Goal: Use online tool/utility: Utilize a website feature to perform a specific function

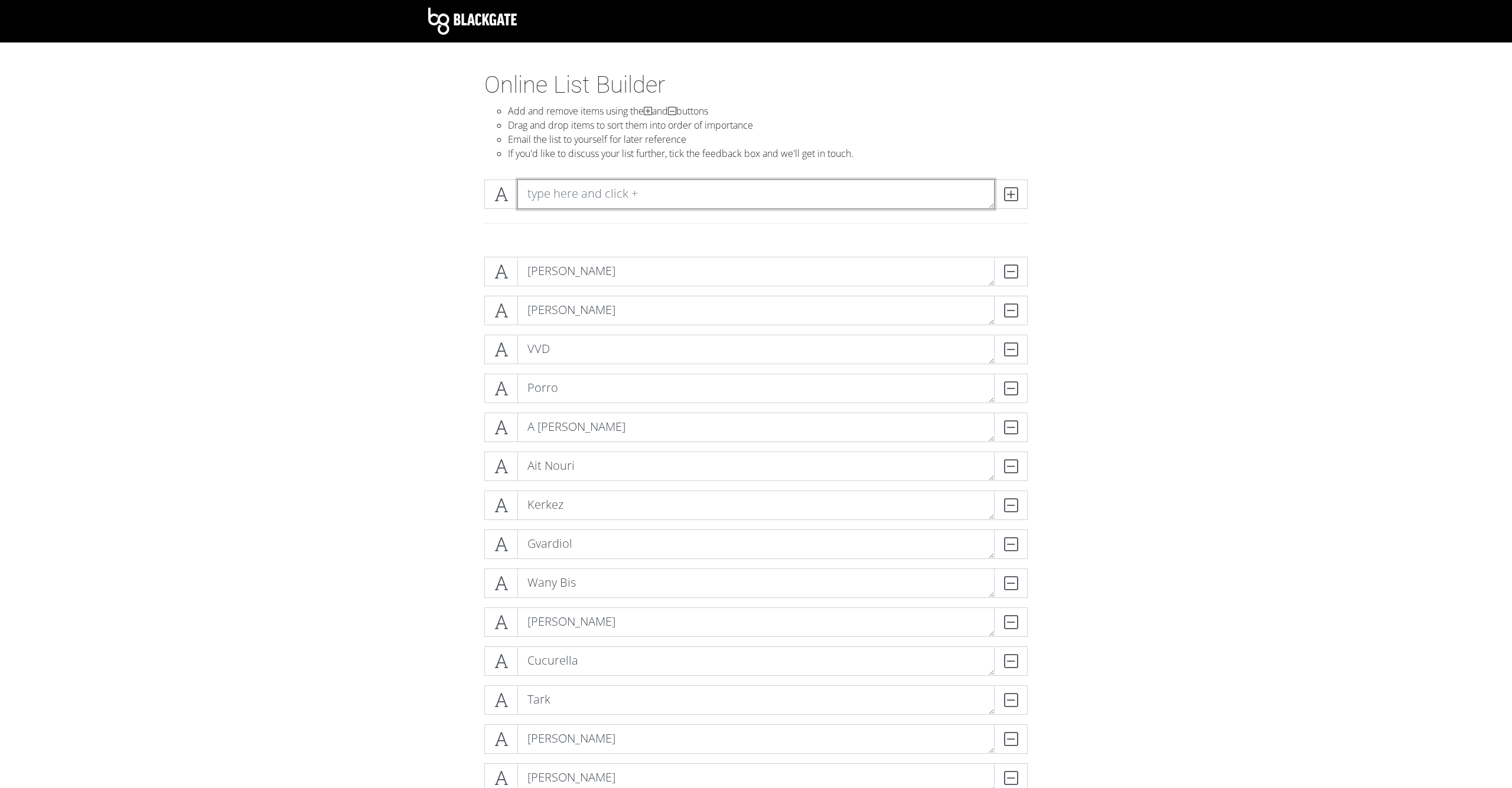
click at [542, 205] on textarea at bounding box center [756, 194] width 477 height 29
type textarea "[PERSON_NAME]"
drag, startPoint x: 644, startPoint y: 494, endPoint x: 999, endPoint y: 195, distance: 464.1
click at [999, 195] on span at bounding box center [1011, 194] width 33 height 29
type textarea "[PERSON_NAME]"
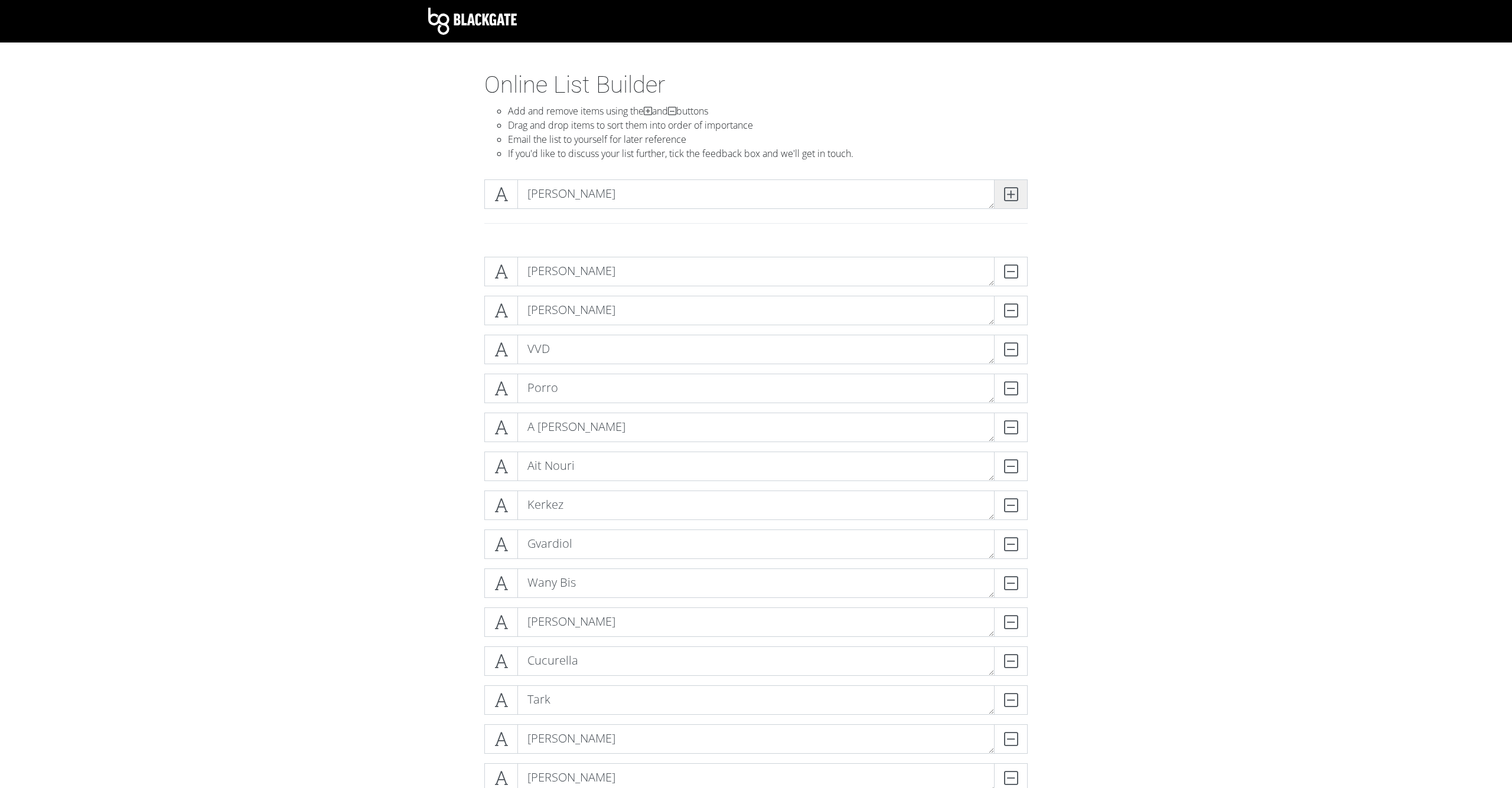
click at [1005, 190] on icon at bounding box center [1011, 194] width 13 height 11
type textarea "Konsa"
click at [1012, 188] on icon at bounding box center [1011, 194] width 13 height 11
type textarea "Digne"
click at [1012, 199] on icon at bounding box center [1011, 194] width 13 height 11
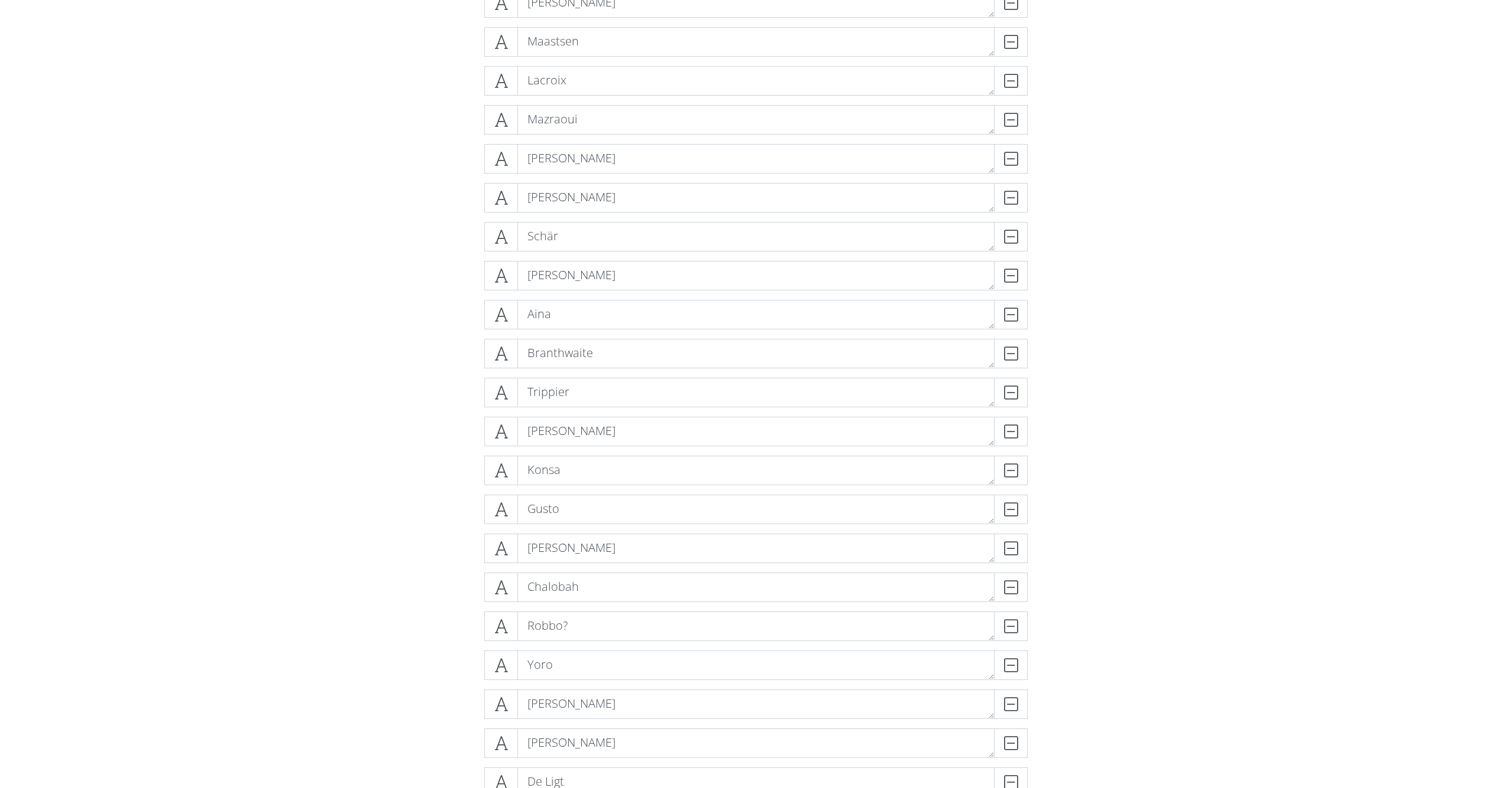
scroll to position [1626, 0]
drag, startPoint x: 490, startPoint y: 476, endPoint x: 494, endPoint y: 363, distance: 113.1
drag, startPoint x: 508, startPoint y: 476, endPoint x: 374, endPoint y: 482, distance: 134.1
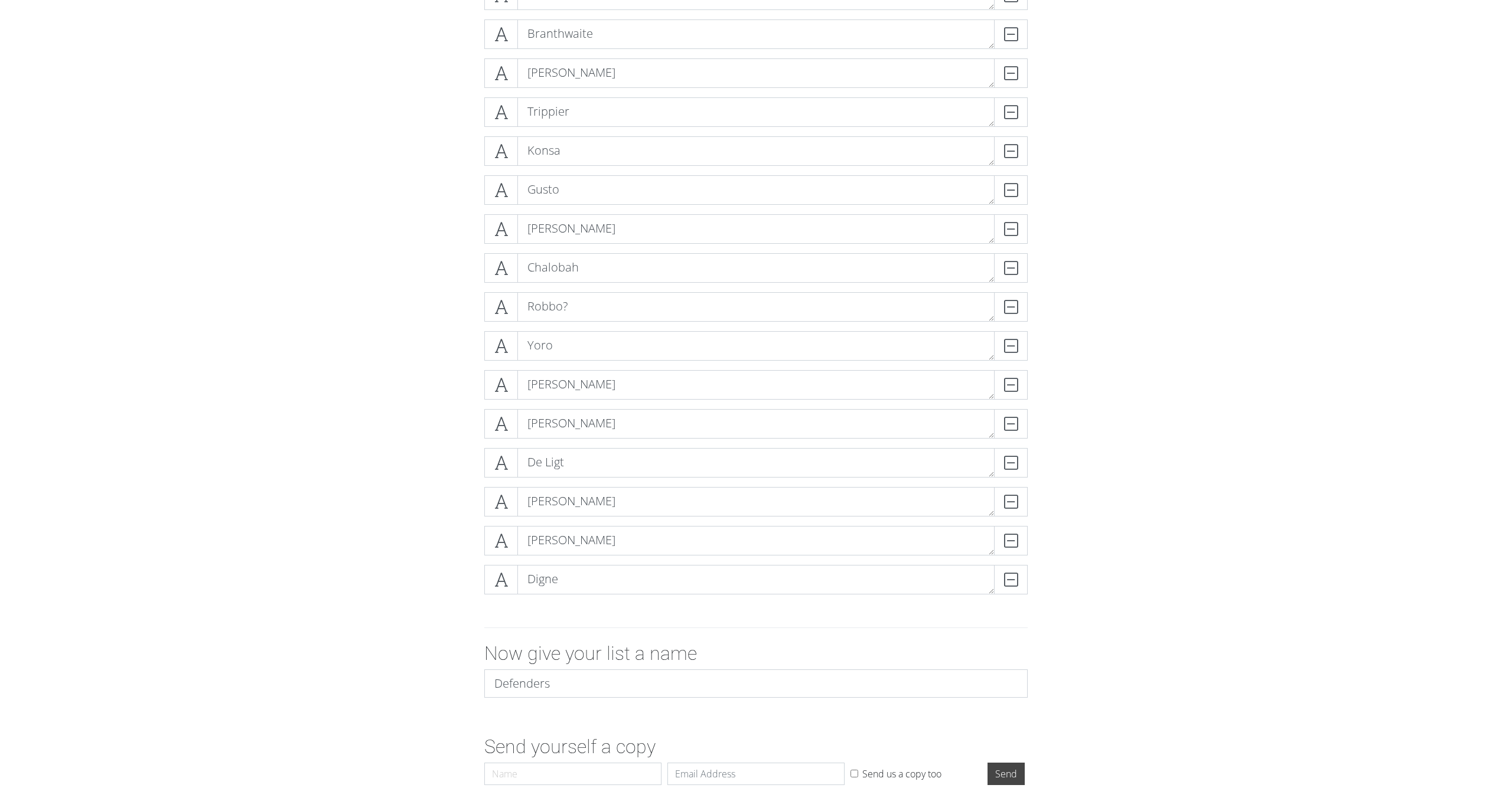
scroll to position [1973, 0]
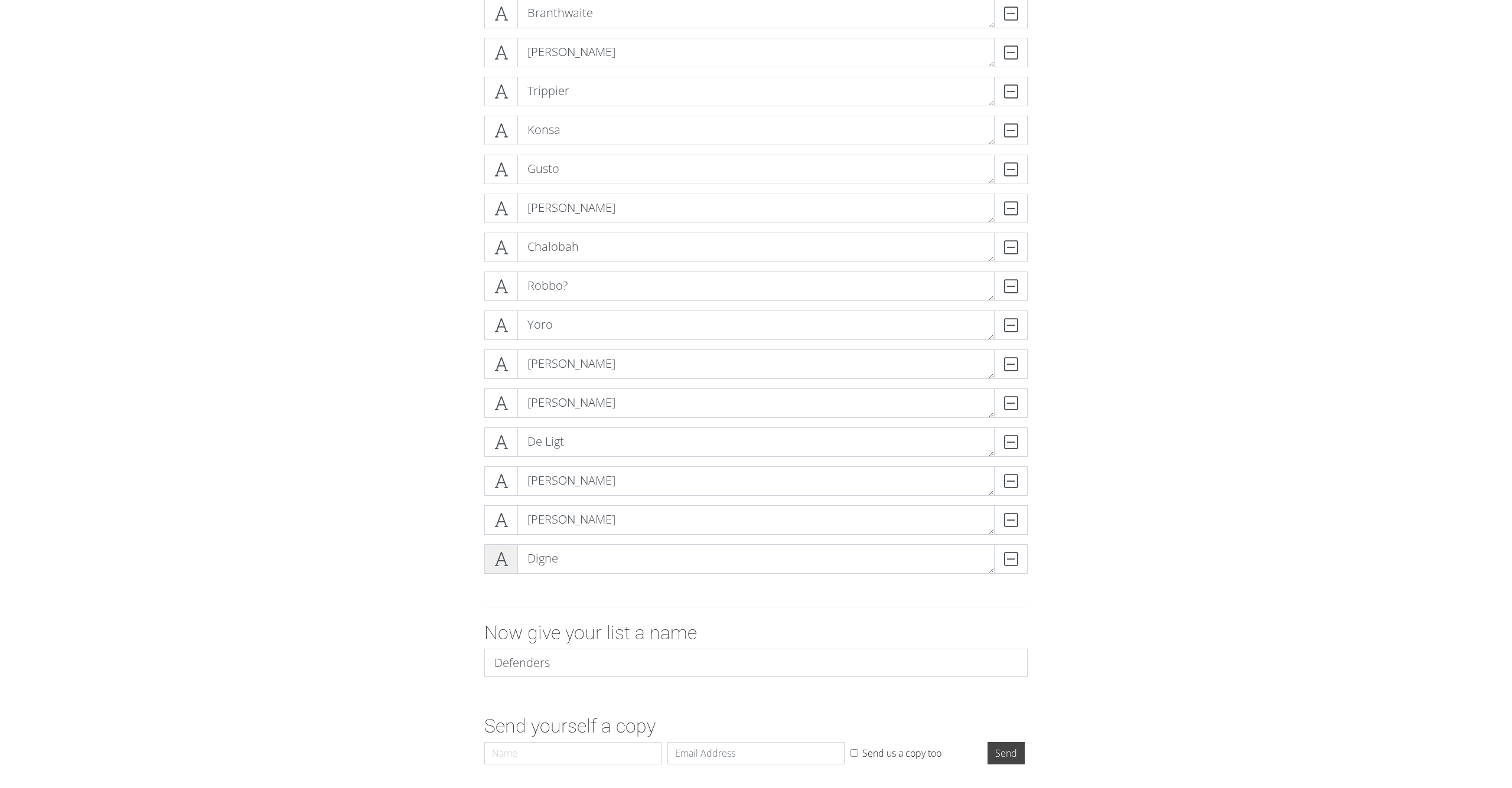
drag, startPoint x: 498, startPoint y: 561, endPoint x: 488, endPoint y: 564, distance: 10.4
click at [488, 564] on span at bounding box center [501, 558] width 33 height 29
click at [500, 562] on icon at bounding box center [501, 559] width 13 height 11
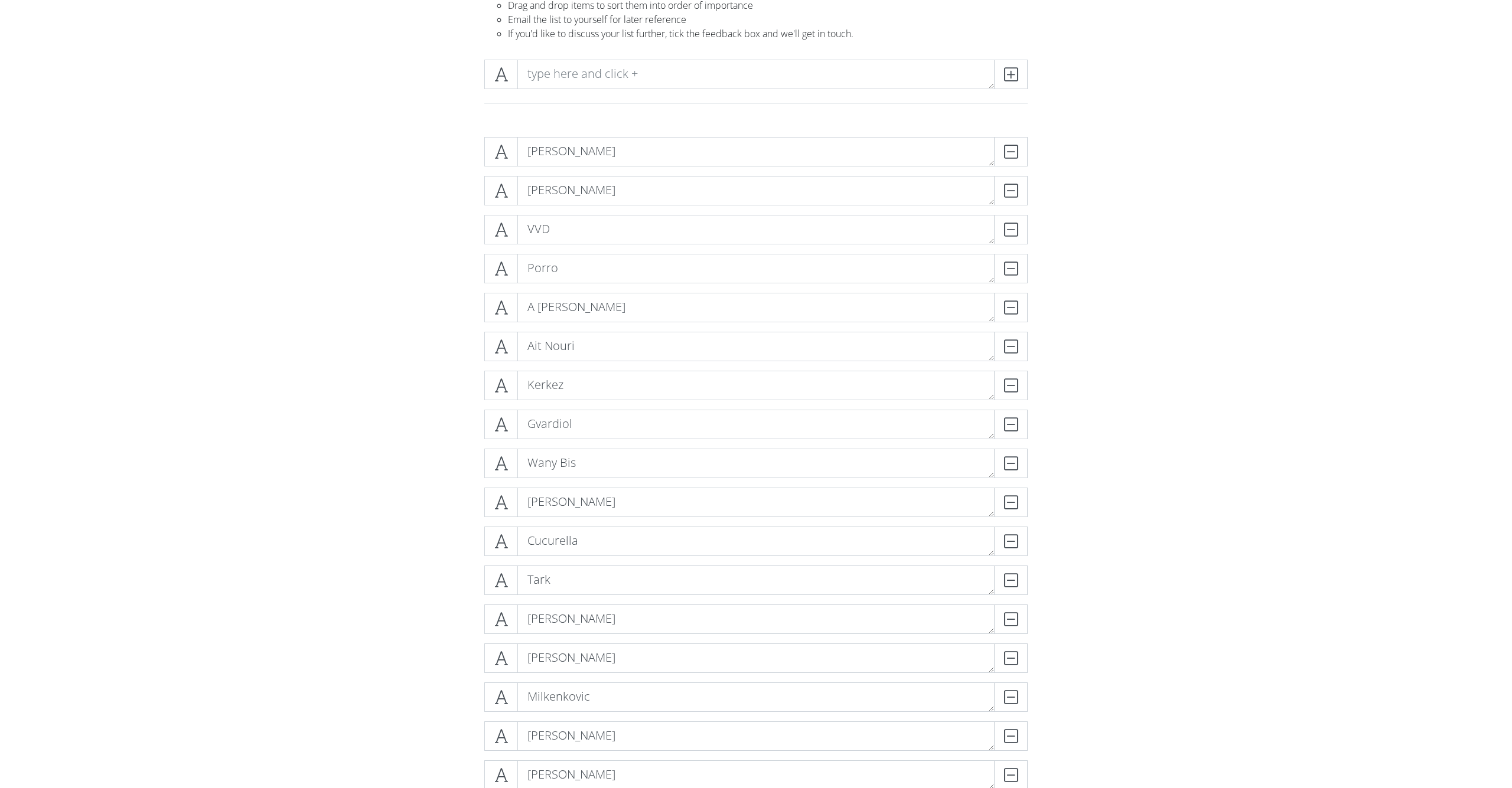
scroll to position [119, 0]
drag, startPoint x: 506, startPoint y: 226, endPoint x: 380, endPoint y: 226, distance: 126.0
drag, startPoint x: 504, startPoint y: 432, endPoint x: 481, endPoint y: 422, distance: 25.1
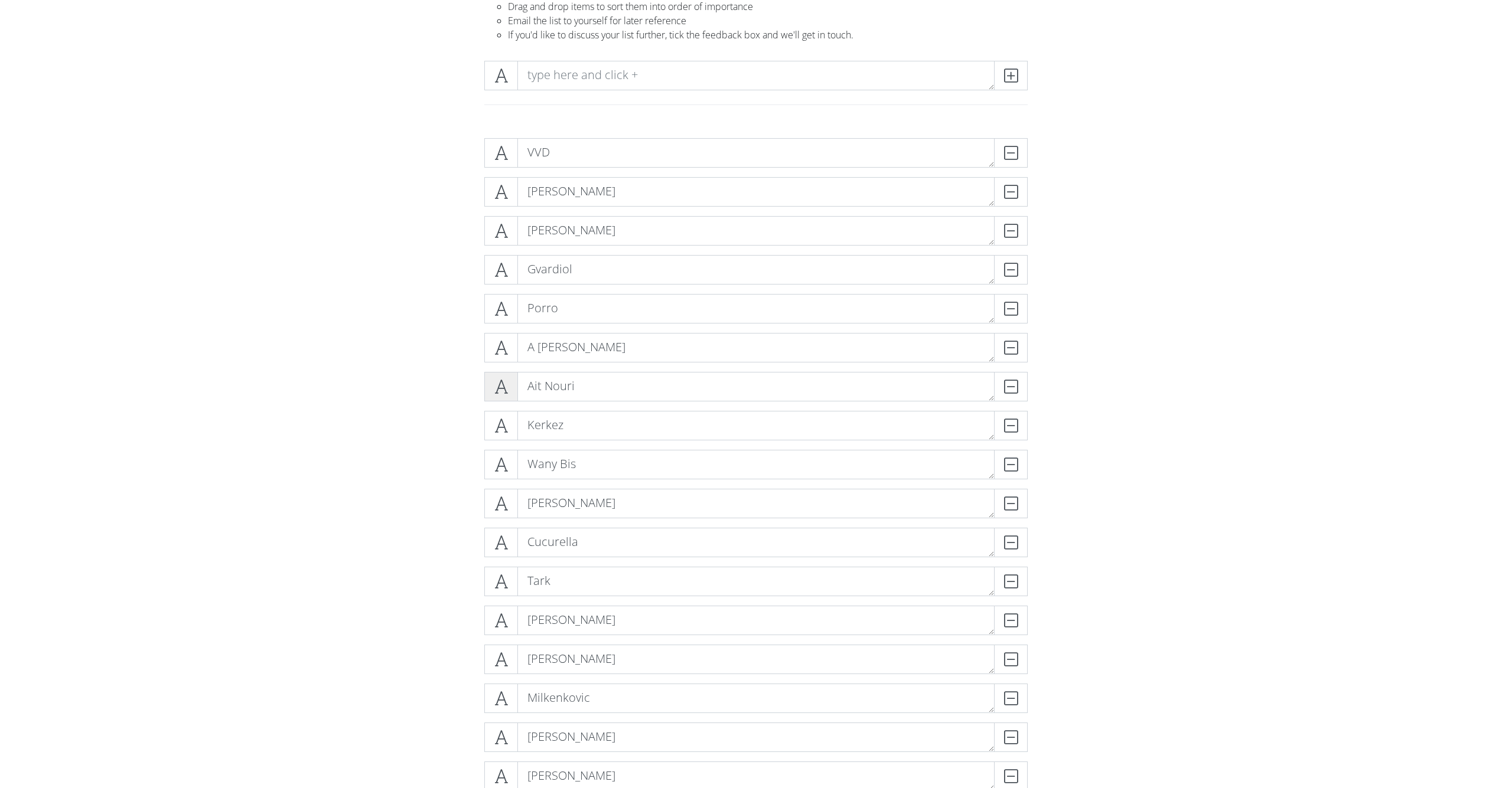
drag, startPoint x: 499, startPoint y: 384, endPoint x: 497, endPoint y: 375, distance: 9.2
click at [497, 375] on span at bounding box center [501, 386] width 33 height 29
click at [505, 389] on icon at bounding box center [501, 386] width 13 height 11
drag, startPoint x: 505, startPoint y: 389, endPoint x: 505, endPoint y: 366, distance: 23.0
click at [505, 378] on span at bounding box center [501, 386] width 33 height 29
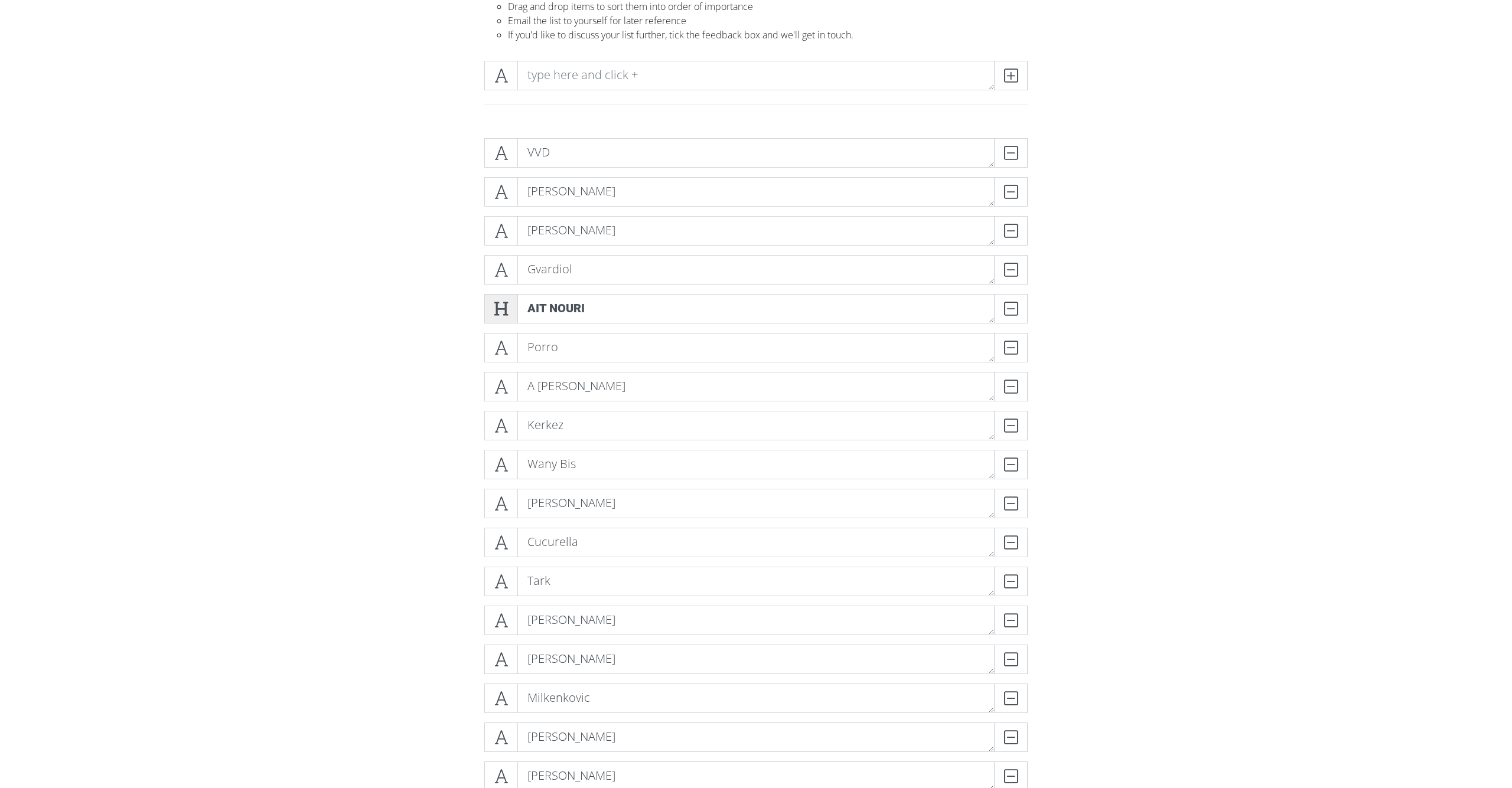
click at [512, 294] on span at bounding box center [501, 309] width 33 height 29
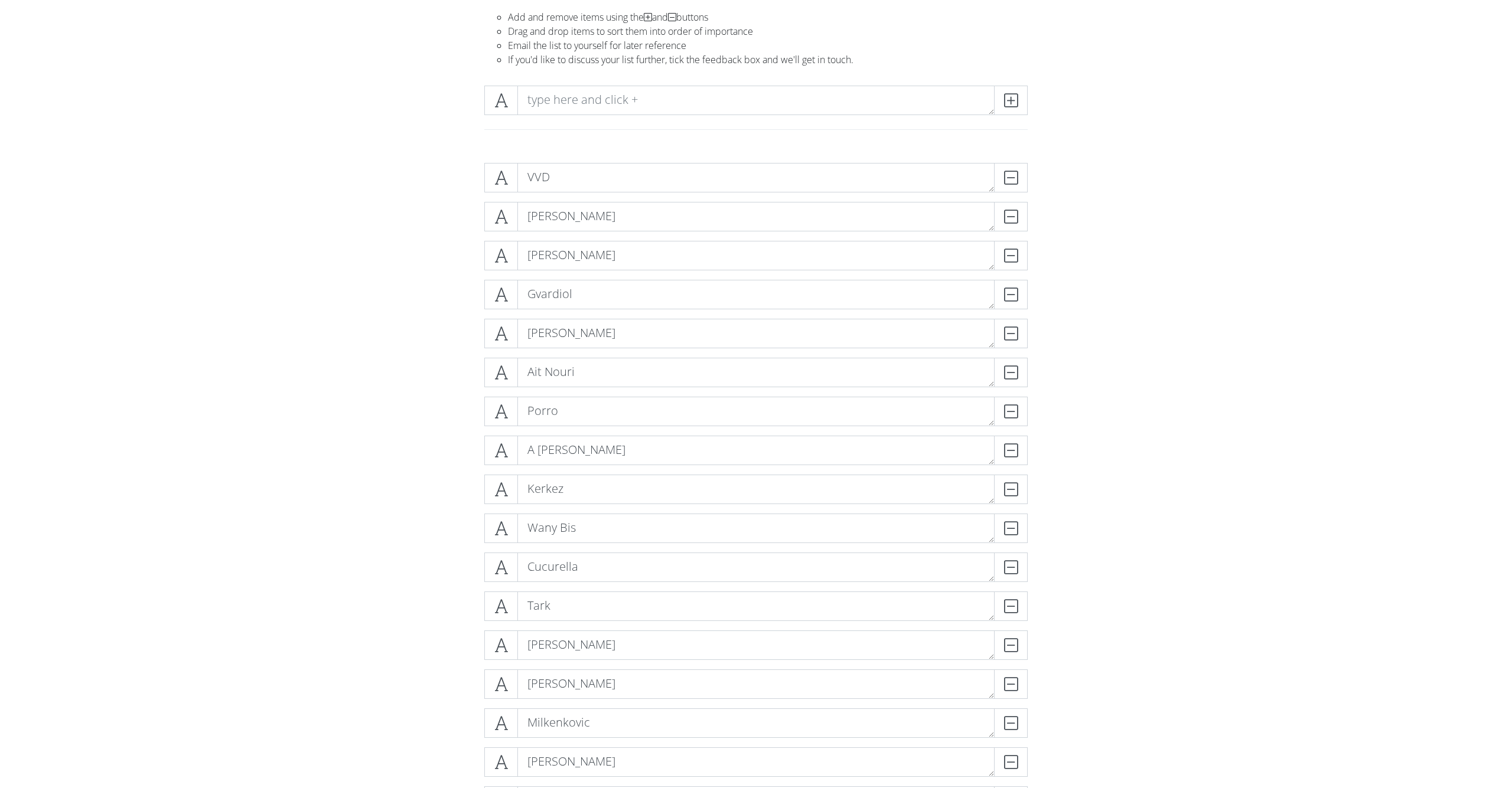
scroll to position [99, 0]
drag, startPoint x: 498, startPoint y: 636, endPoint x: 502, endPoint y: 631, distance: 6.4
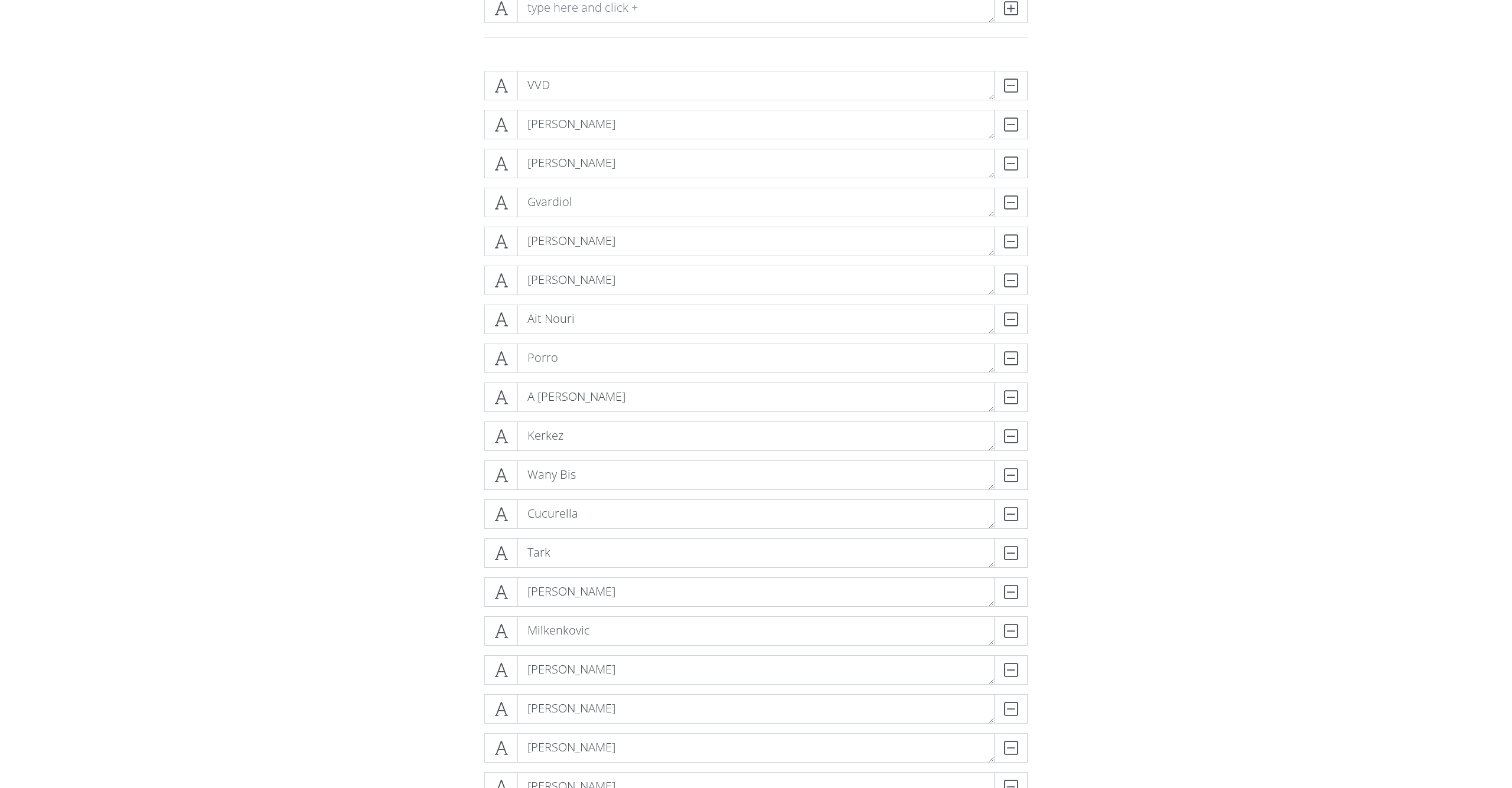
scroll to position [187, 0]
click at [535, 395] on textarea "A [PERSON_NAME]" at bounding box center [756, 396] width 477 height 29
type textarea "[PERSON_NAME]"
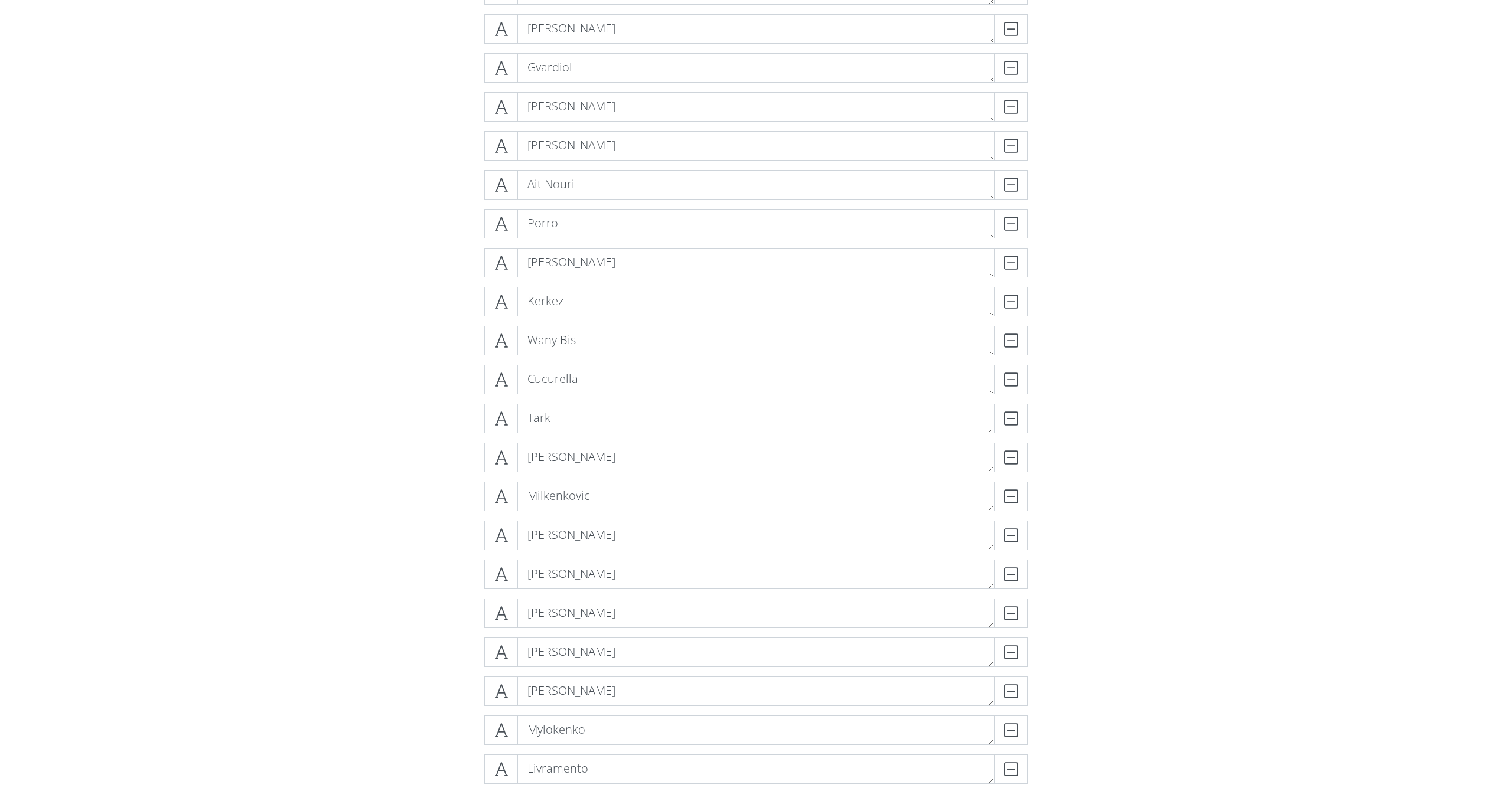
scroll to position [305, 0]
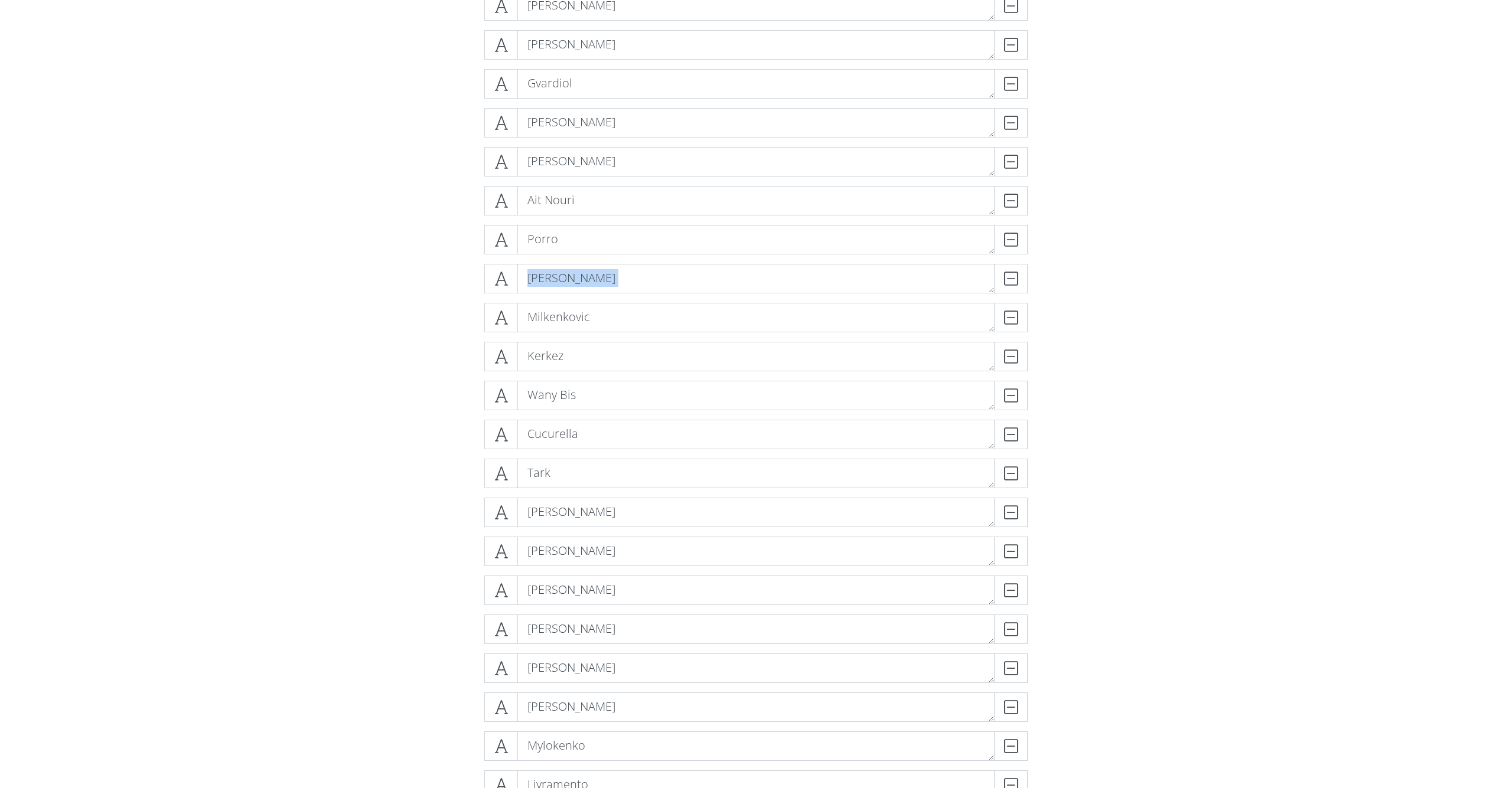
drag, startPoint x: 495, startPoint y: 272, endPoint x: 516, endPoint y: 338, distance: 69.3
drag, startPoint x: 508, startPoint y: 517, endPoint x: 500, endPoint y: 509, distance: 11.3
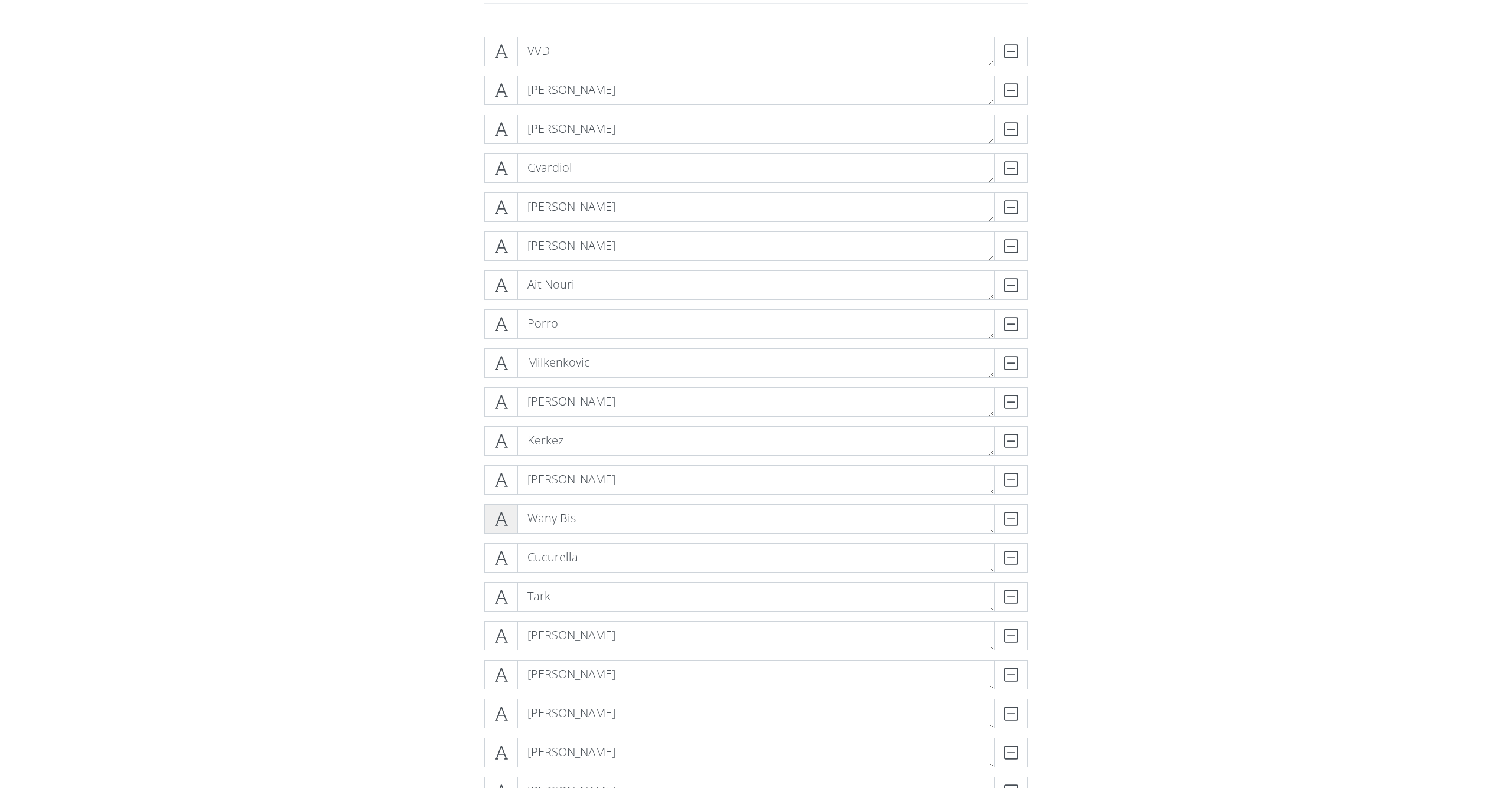
click at [500, 509] on span at bounding box center [501, 518] width 33 height 29
click at [492, 522] on span at bounding box center [501, 518] width 33 height 29
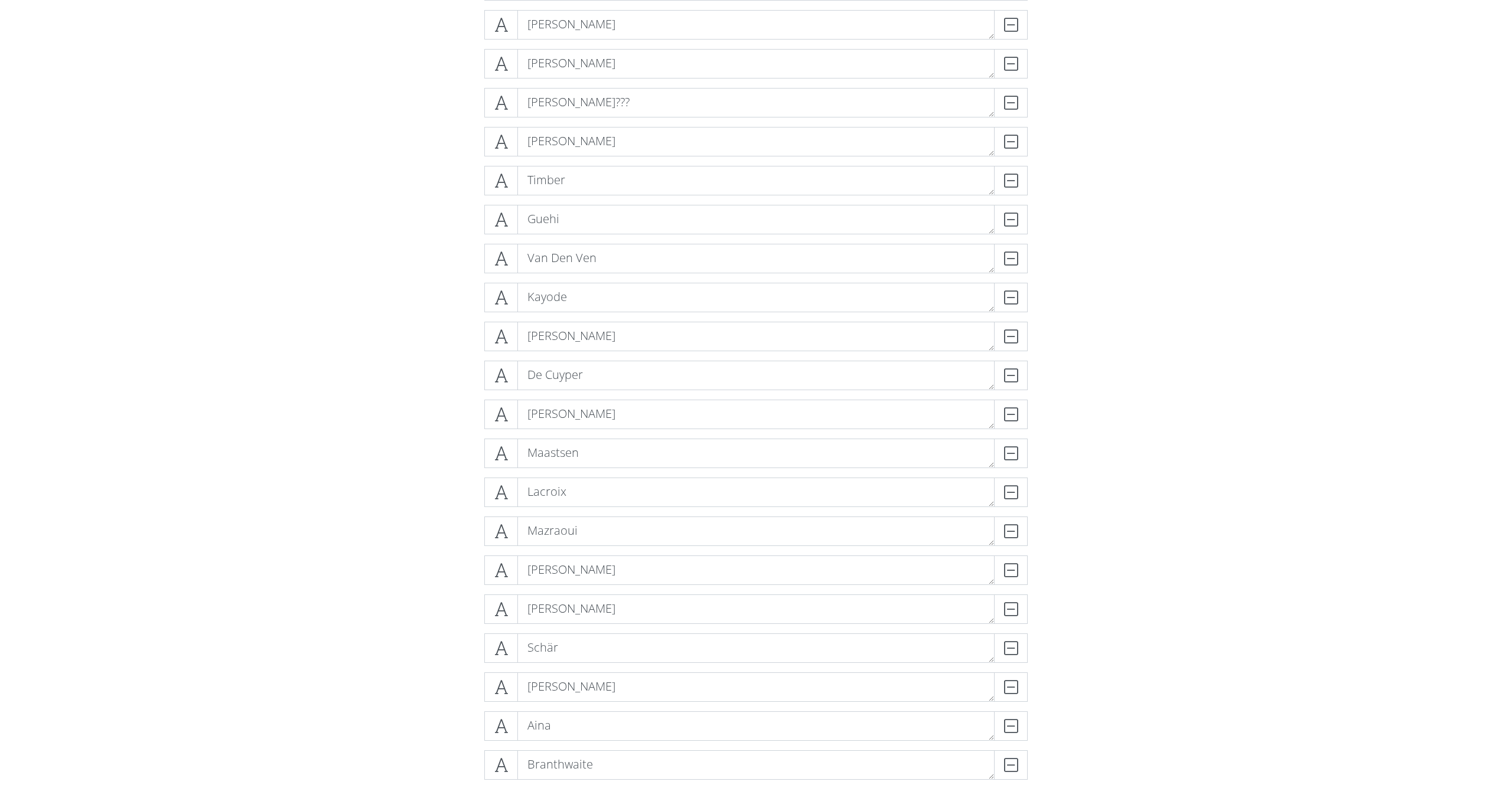
scroll to position [1245, 0]
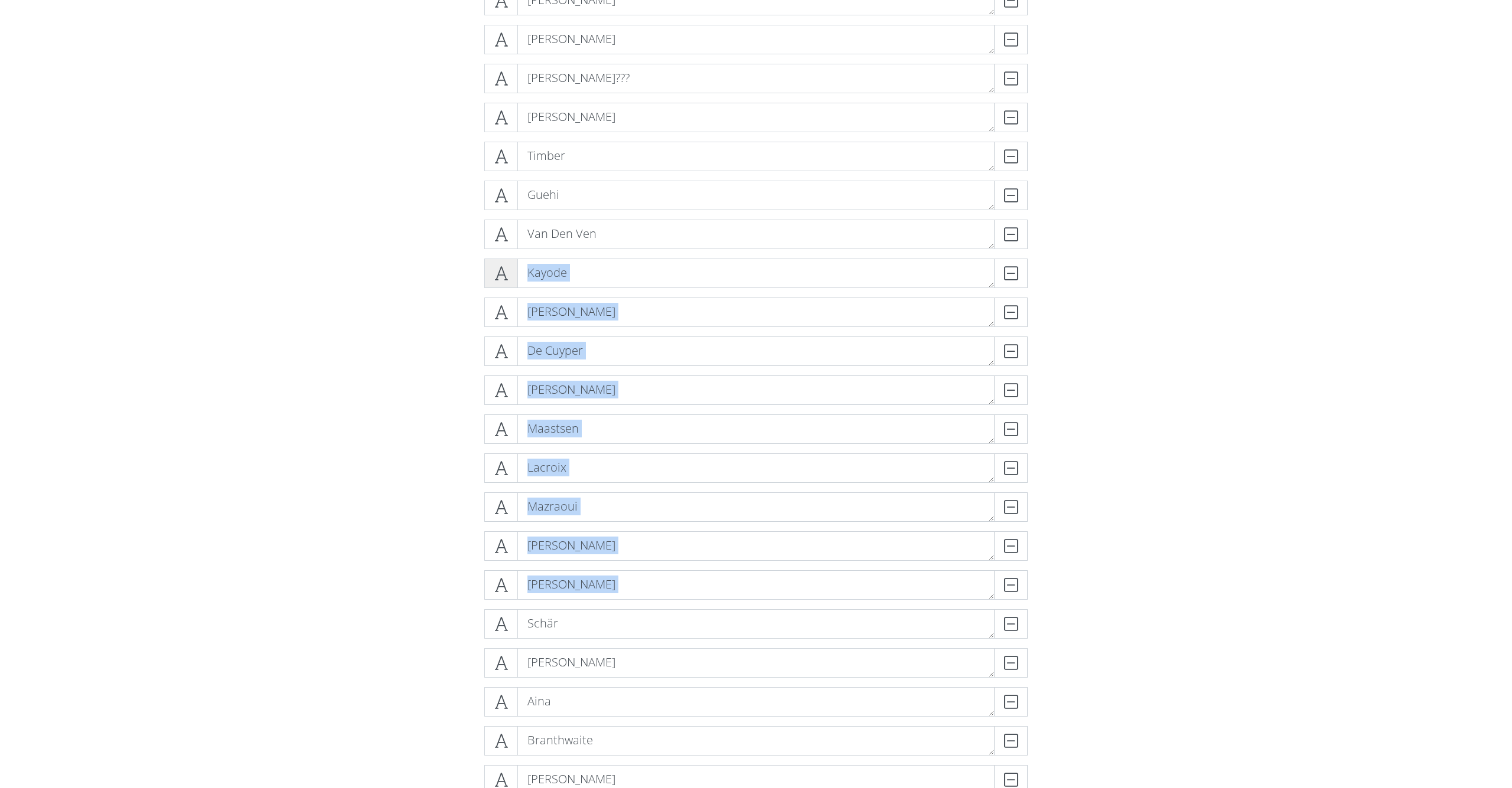
drag, startPoint x: 500, startPoint y: 626, endPoint x: 516, endPoint y: 279, distance: 347.4
click at [516, 279] on div "VVD DELETE [PERSON_NAME] DELETE [PERSON_NAME] DELETE [PERSON_NAME] [PERSON_NAME…" at bounding box center [756, 160] width 543 height 2298
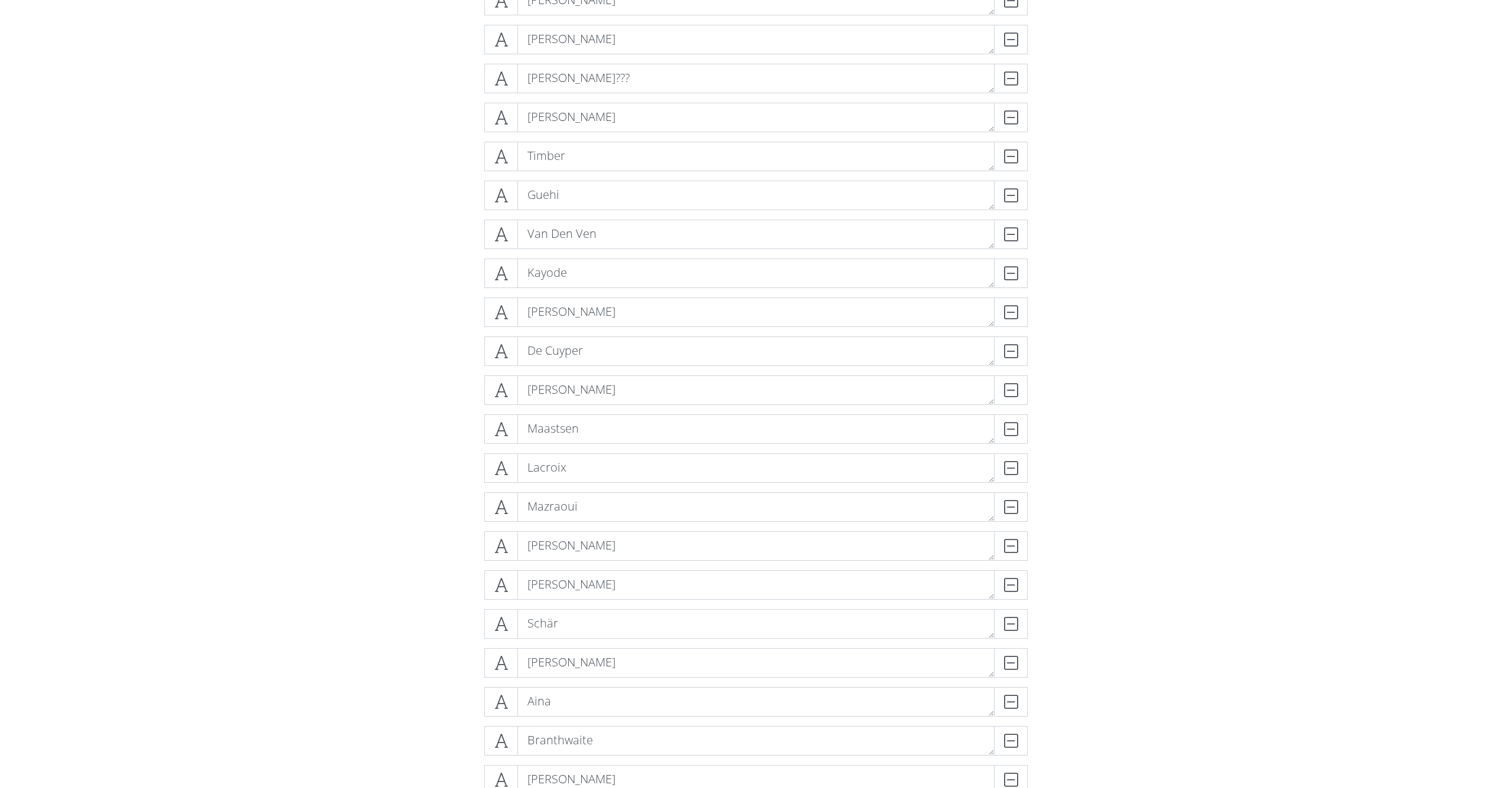
click at [336, 431] on form "VVD DELETE [PERSON_NAME] DELETE [PERSON_NAME] DELETE [PERSON_NAME] [PERSON_NAME…" at bounding box center [756, 250] width 1512 height 2495
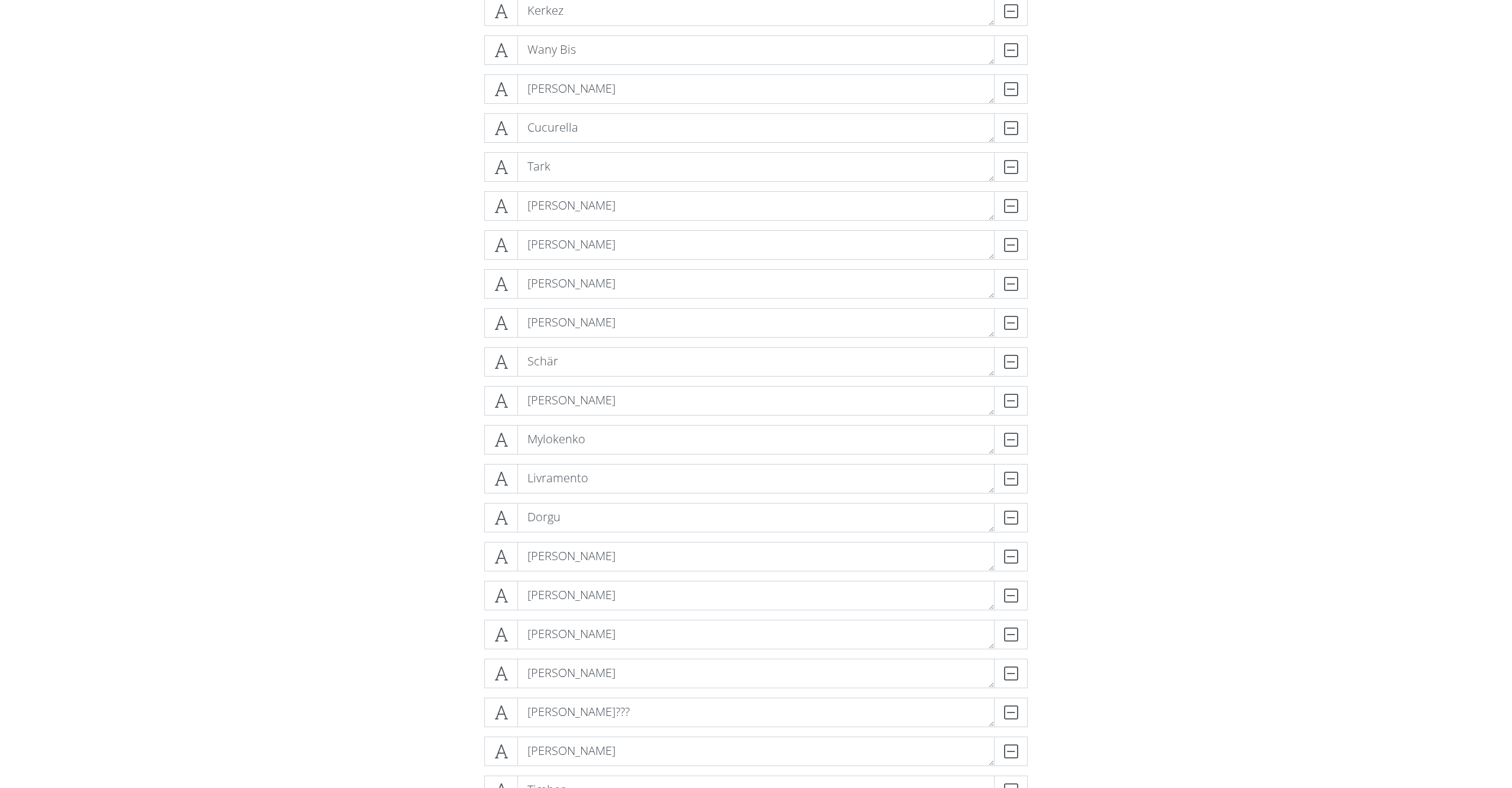
scroll to position [640, 0]
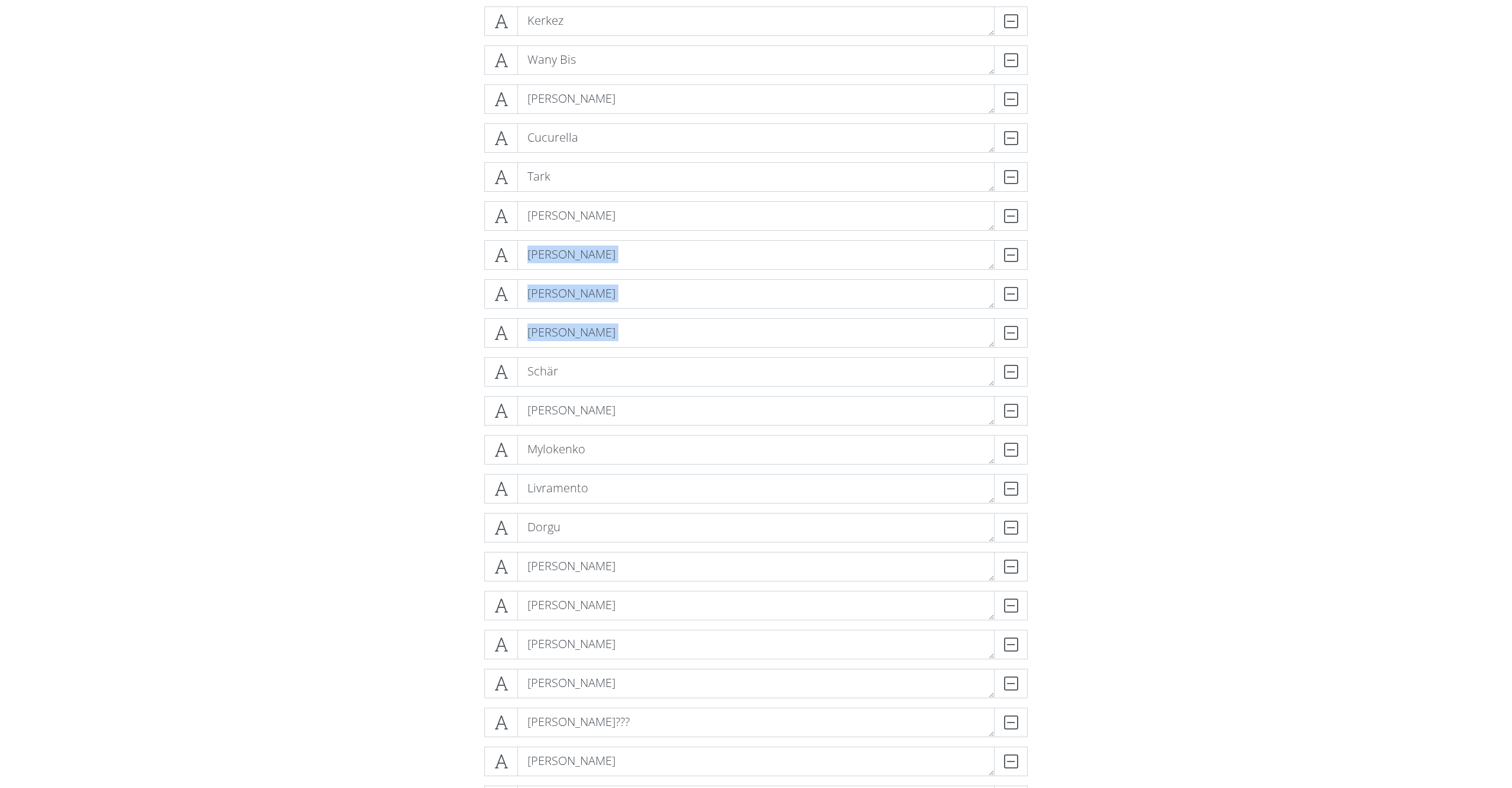
drag, startPoint x: 503, startPoint y: 375, endPoint x: 464, endPoint y: 261, distance: 120.5
click at [464, 261] on div "VVD DELETE [PERSON_NAME] DELETE [PERSON_NAME] DELETE [PERSON_NAME] [PERSON_NAME…" at bounding box center [756, 765] width 673 height 2317
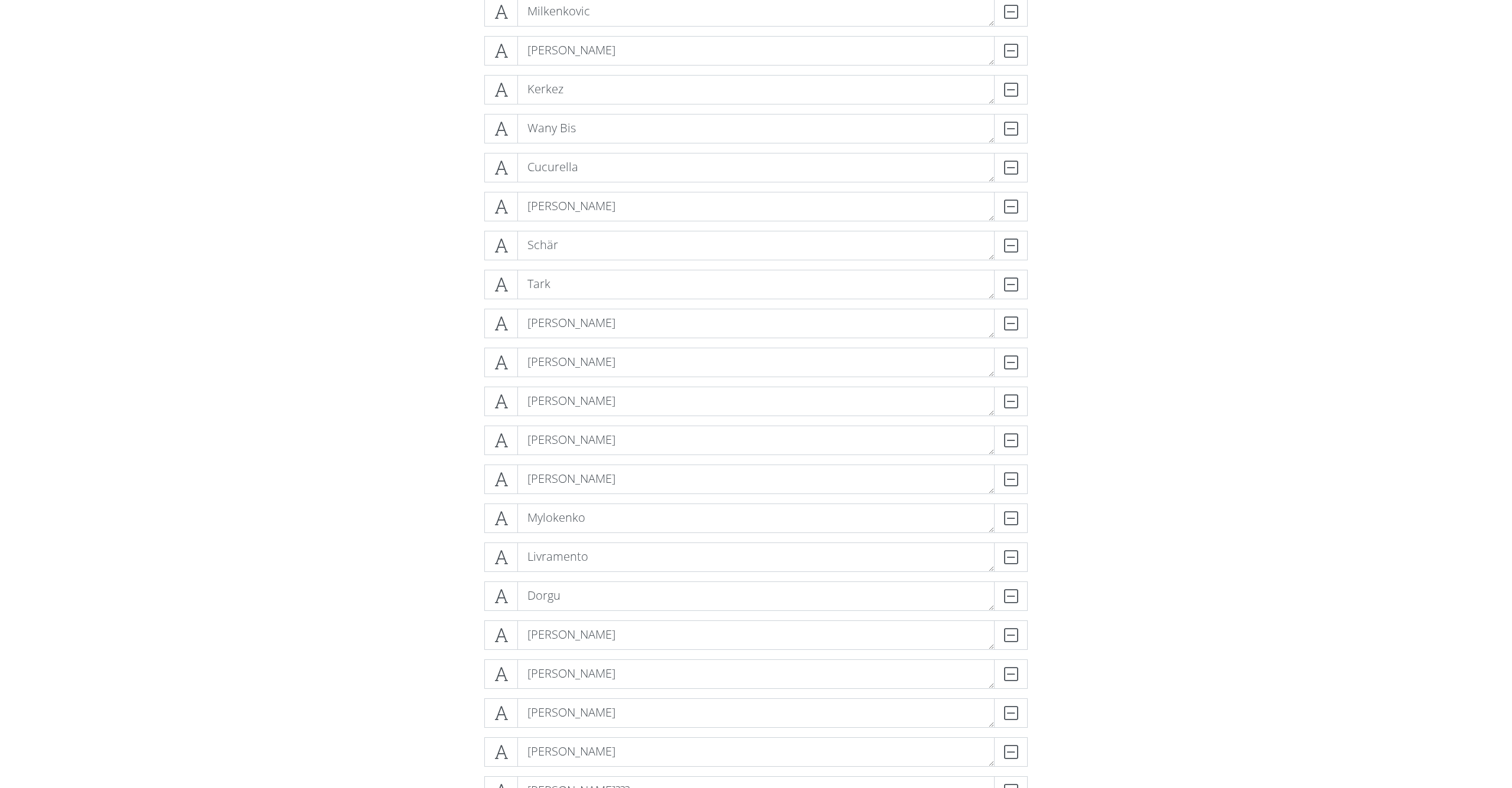
scroll to position [535, 0]
drag, startPoint x: 493, startPoint y: 197, endPoint x: 499, endPoint y: 139, distance: 58.3
drag, startPoint x: 499, startPoint y: 86, endPoint x: 498, endPoint y: 120, distance: 34.0
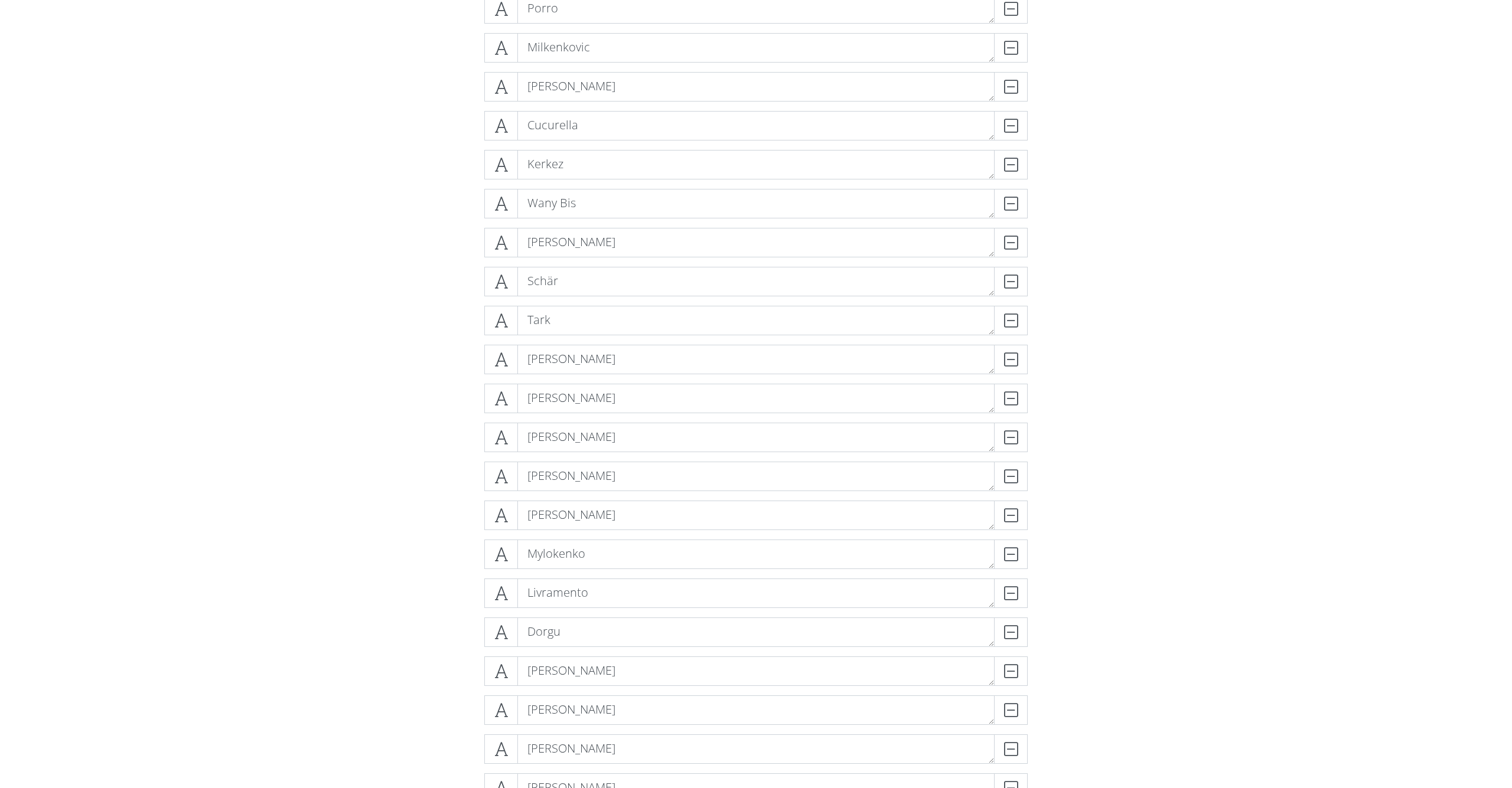
drag, startPoint x: 501, startPoint y: 355, endPoint x: 503, endPoint y: 326, distance: 29.1
drag, startPoint x: 508, startPoint y: 397, endPoint x: 508, endPoint y: 391, distance: 6.0
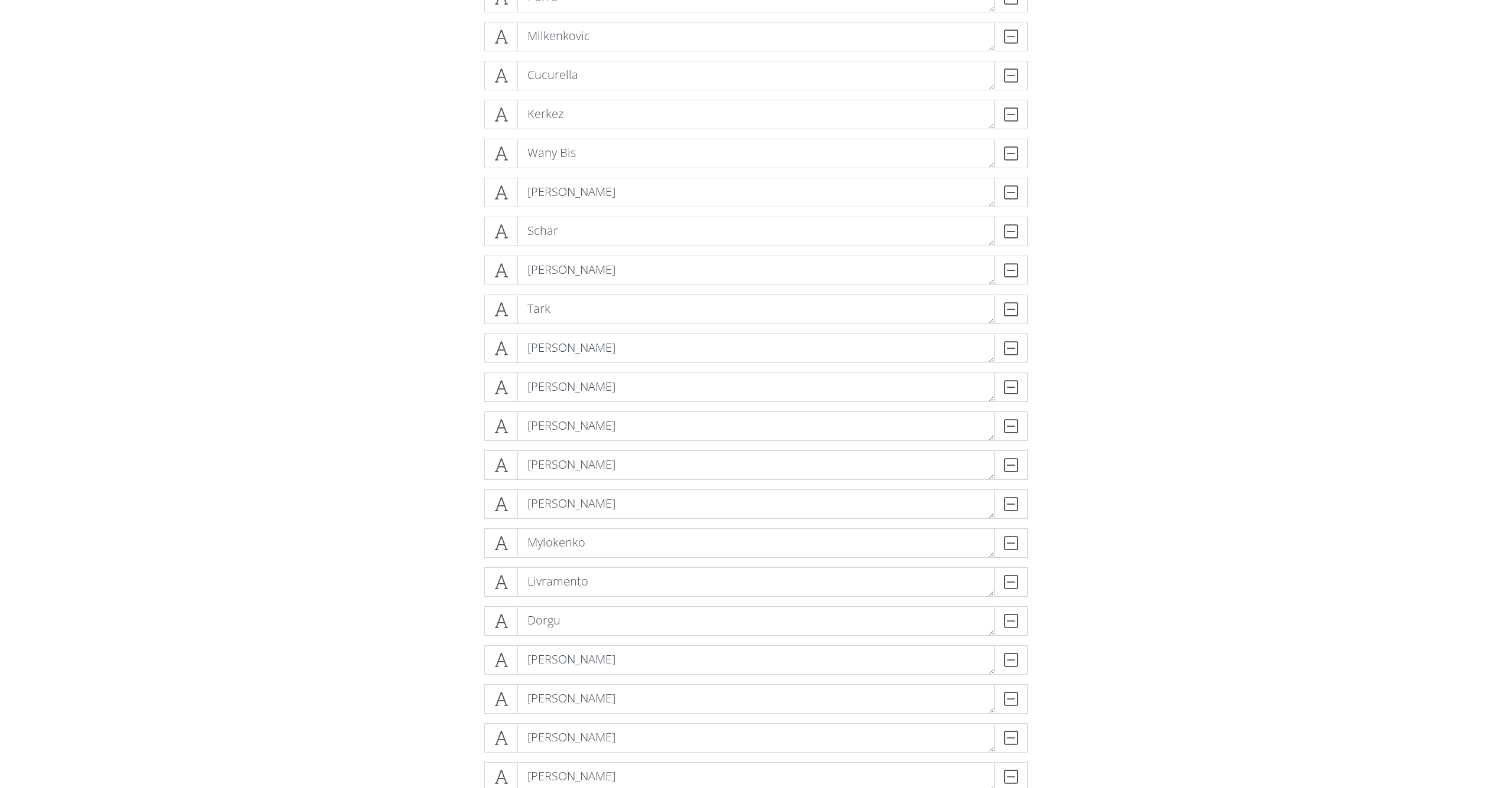
scroll to position [554, 0]
drag, startPoint x: 511, startPoint y: 377, endPoint x: 452, endPoint y: 305, distance: 93.1
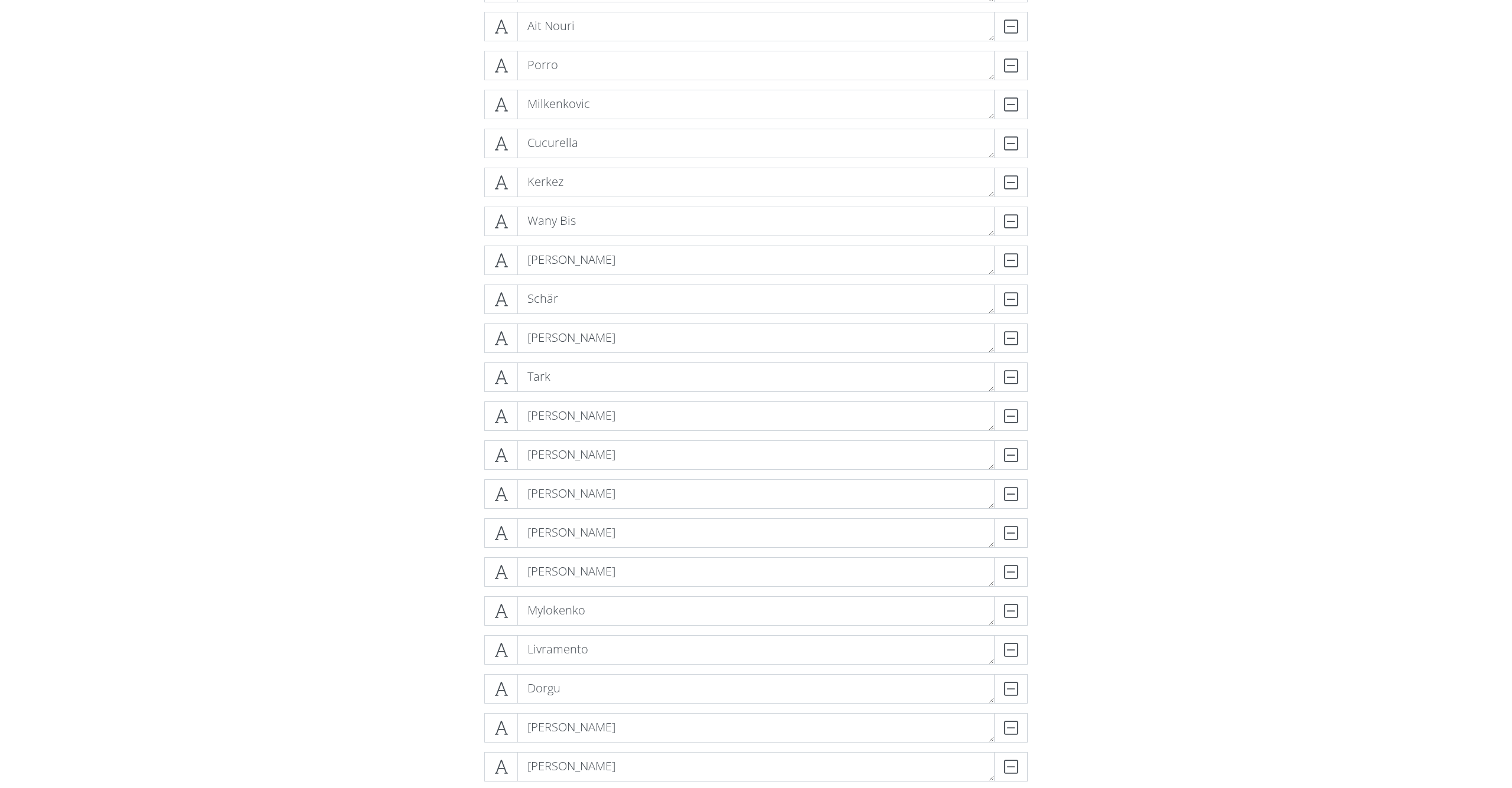
scroll to position [465, 0]
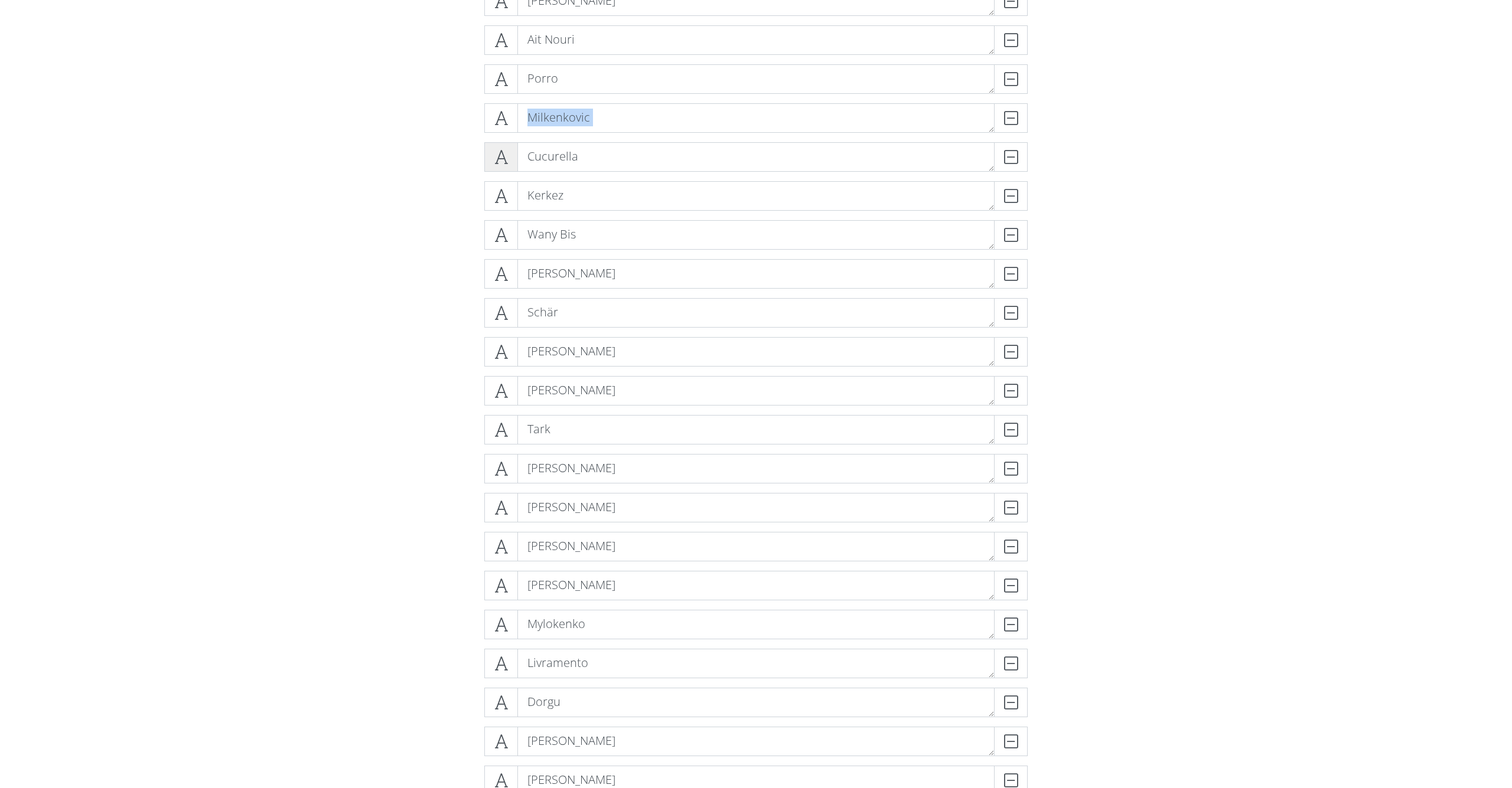
drag, startPoint x: 502, startPoint y: 120, endPoint x: 501, endPoint y: 163, distance: 43.0
drag, startPoint x: 498, startPoint y: 382, endPoint x: 485, endPoint y: 299, distance: 84.0
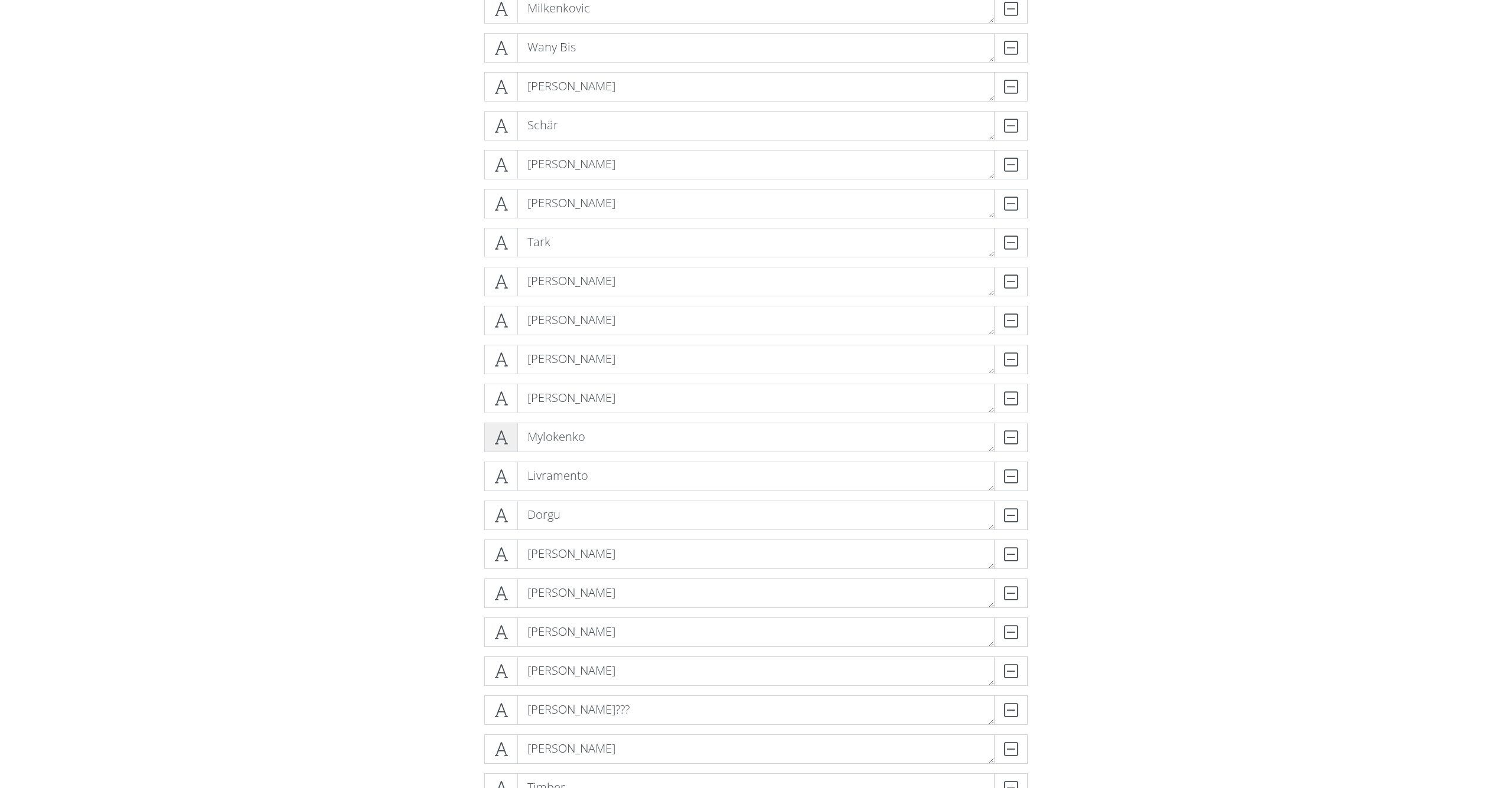
scroll to position [631, 0]
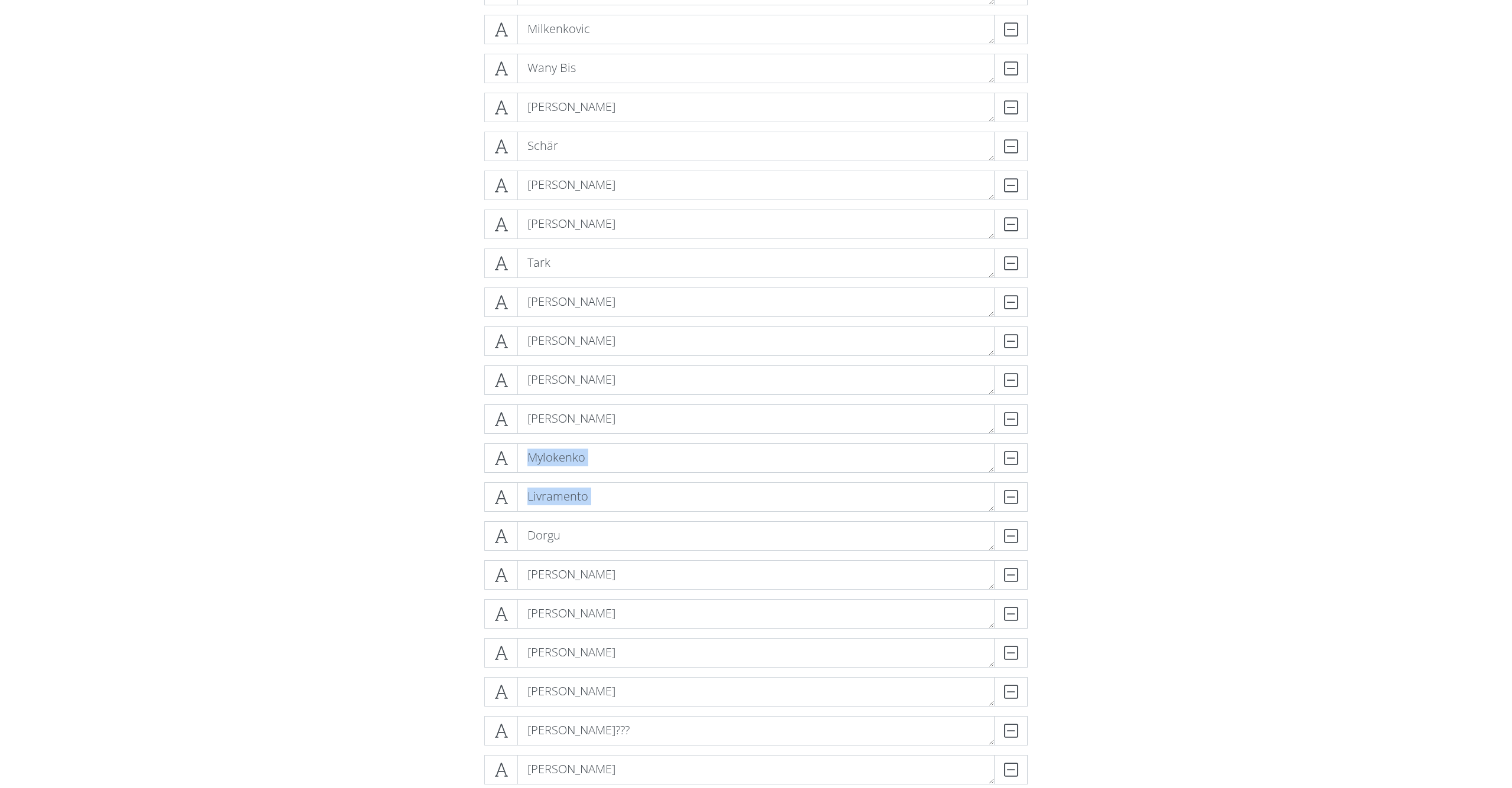
drag, startPoint x: 508, startPoint y: 544, endPoint x: 490, endPoint y: 475, distance: 71.3
click at [507, 474] on div "VVD DELETE [PERSON_NAME] DELETE [PERSON_NAME] DELETE [PERSON_NAME] [PERSON_NAME…" at bounding box center [756, 774] width 543 height 2298
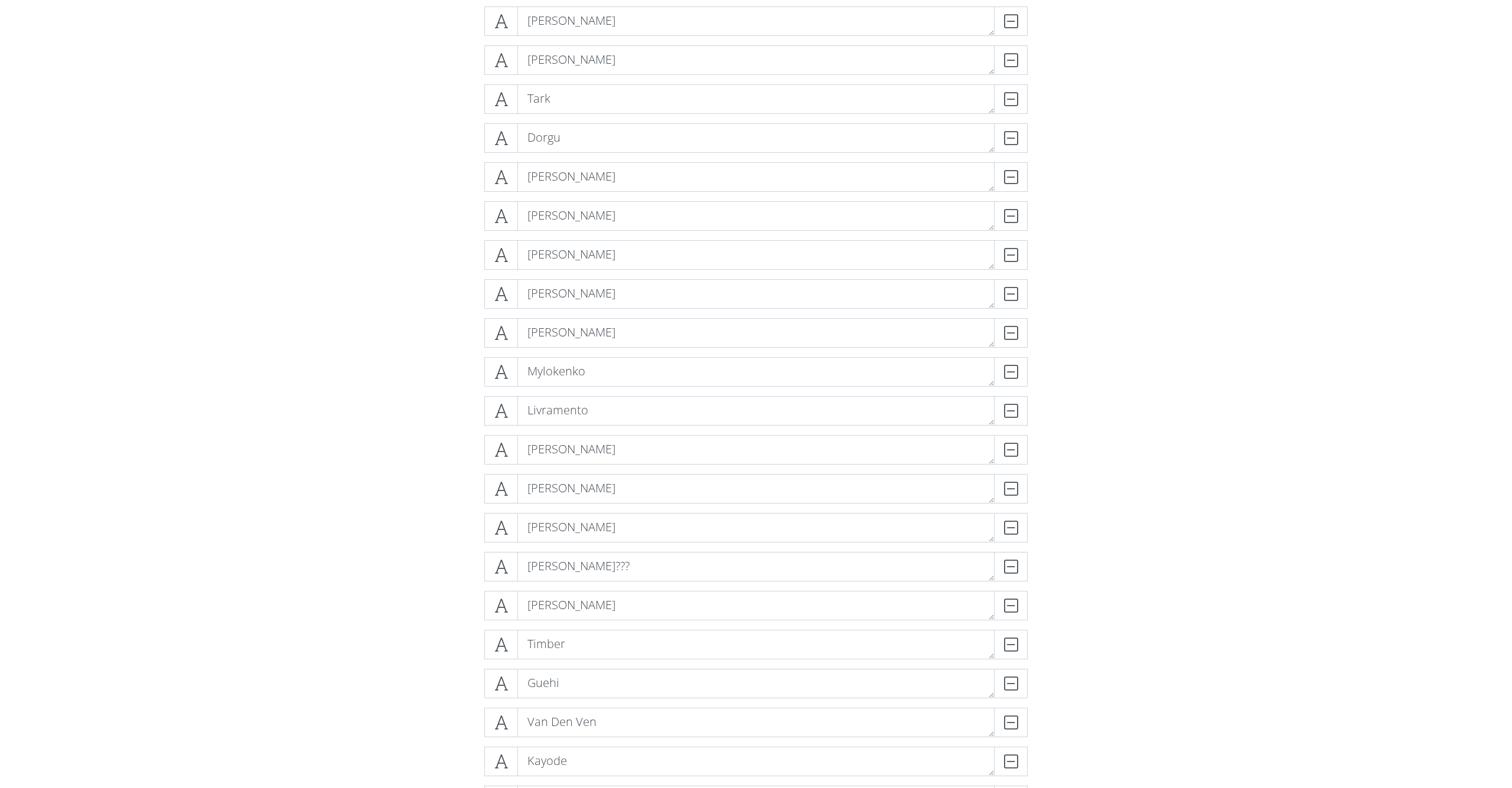
scroll to position [815, 0]
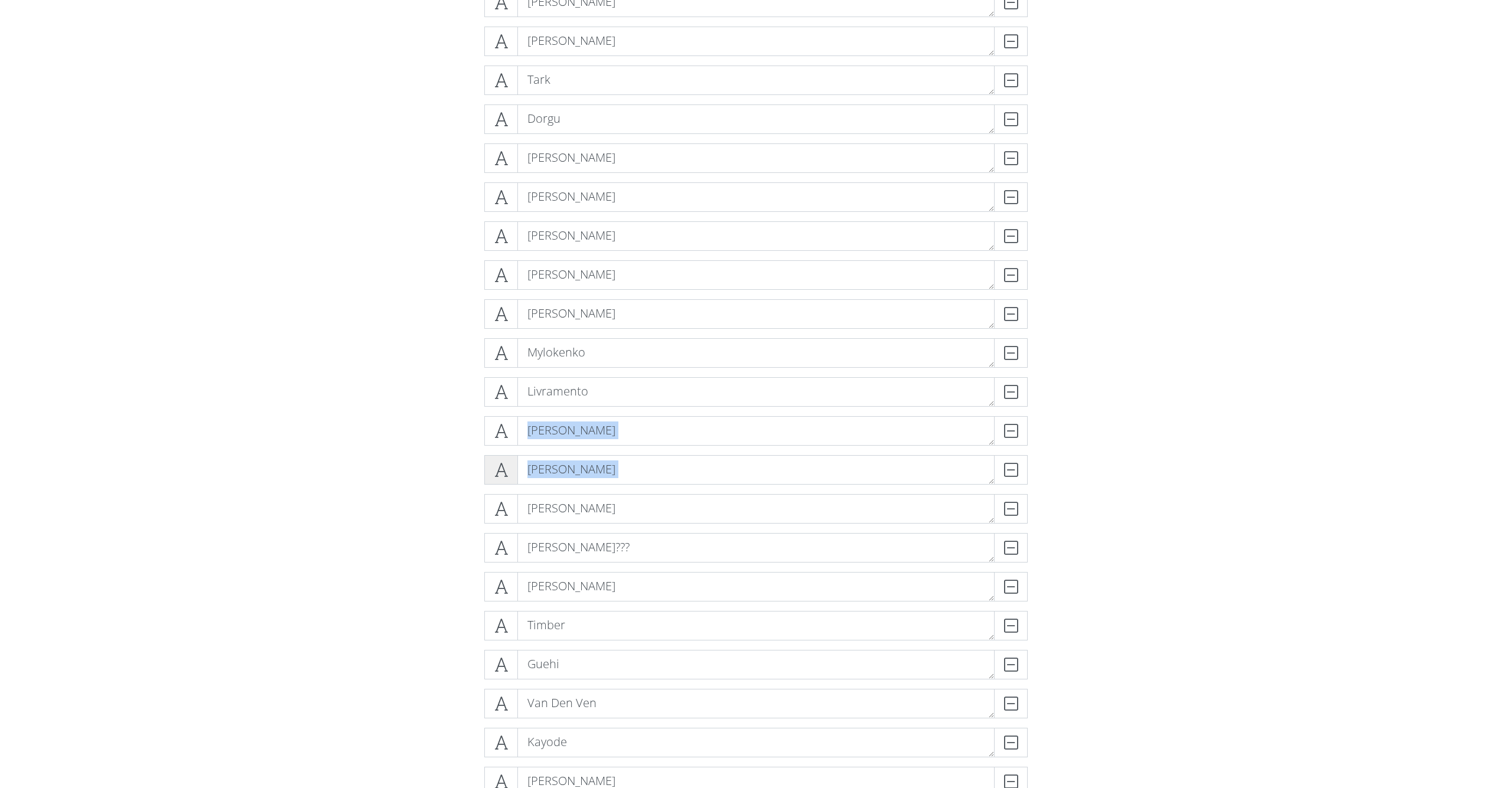
drag, startPoint x: 499, startPoint y: 510, endPoint x: 501, endPoint y: 455, distance: 55.0
click at [501, 455] on div "VVD DELETE [PERSON_NAME] DELETE [PERSON_NAME] DELETE [PERSON_NAME] [PERSON_NAME…" at bounding box center [756, 591] width 543 height 2298
click at [406, 461] on form "VVD DELETE [PERSON_NAME] DELETE [PERSON_NAME] DELETE [PERSON_NAME] [PERSON_NAME…" at bounding box center [756, 680] width 1512 height 2495
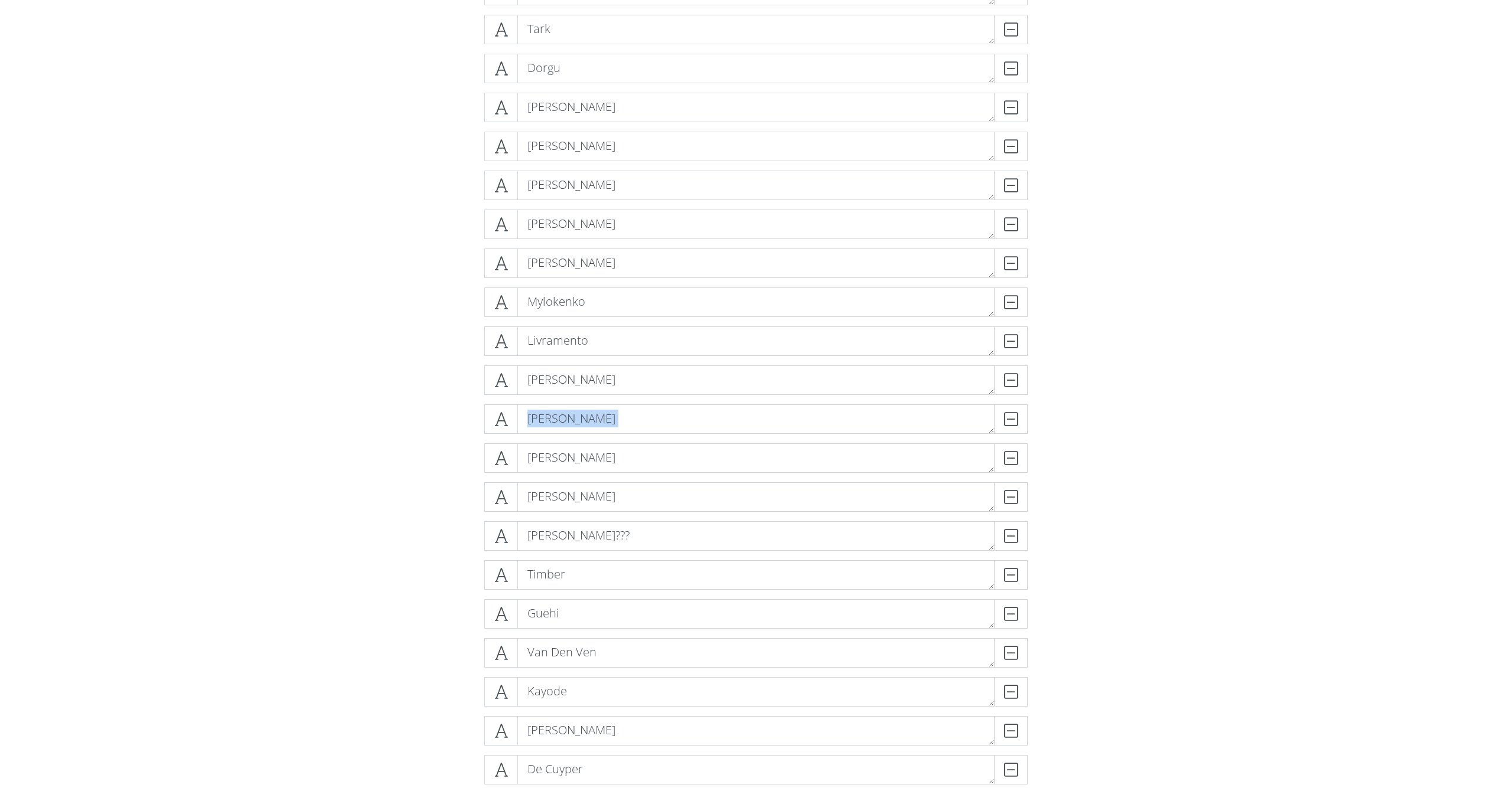
drag, startPoint x: 502, startPoint y: 416, endPoint x: 501, endPoint y: 475, distance: 59.0
click at [501, 475] on div "VVD DELETE [PERSON_NAME] DELETE [PERSON_NAME] DELETE [PERSON_NAME] [PERSON_NAME…" at bounding box center [756, 540] width 543 height 2298
click at [431, 472] on div "VVD DELETE [PERSON_NAME] DELETE [PERSON_NAME] DELETE [PERSON_NAME] [PERSON_NAME…" at bounding box center [756, 540] width 673 height 2317
drag, startPoint x: 496, startPoint y: 546, endPoint x: 482, endPoint y: 531, distance: 20.5
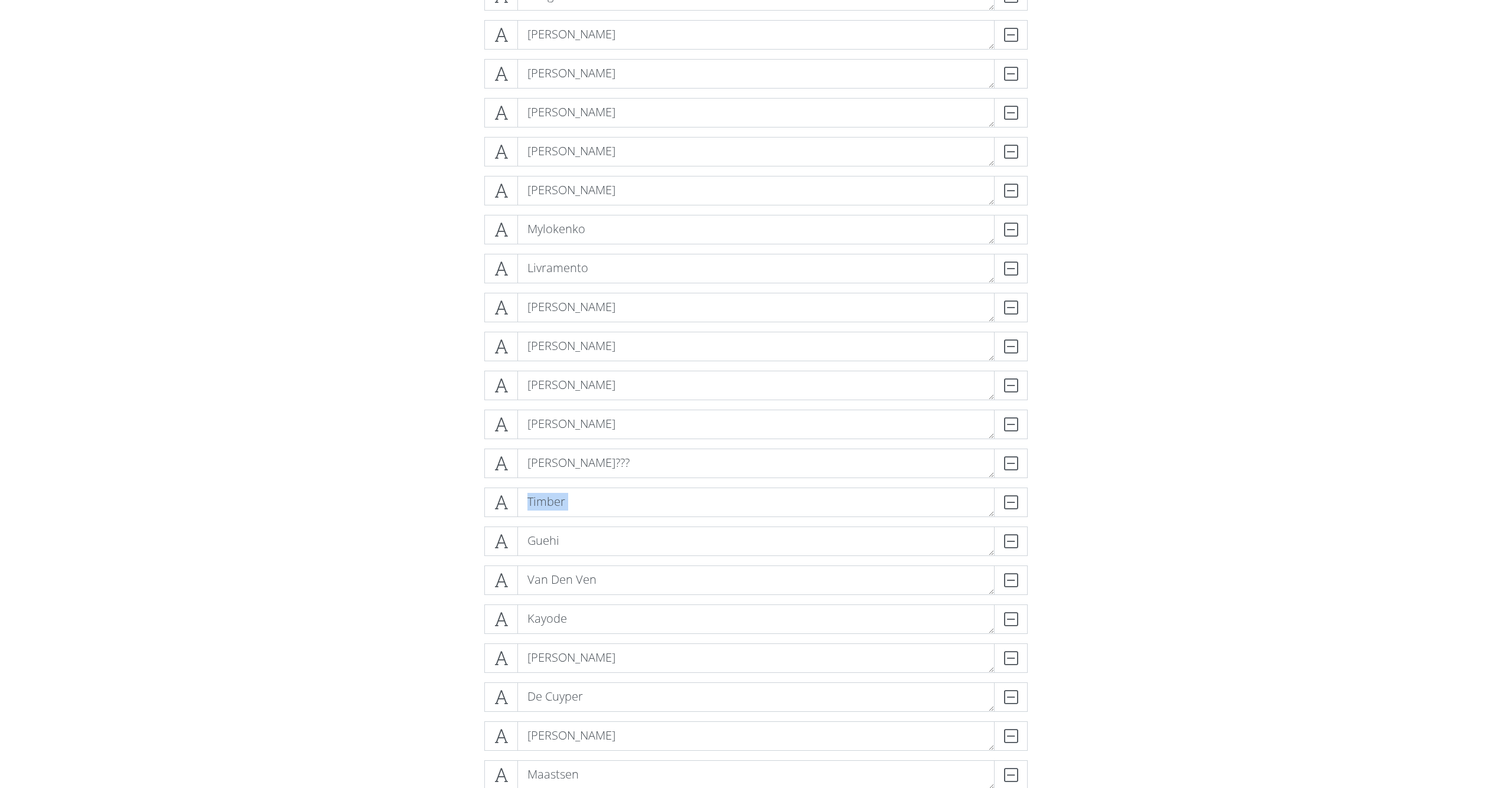
click at [484, 519] on div "VVD DELETE [PERSON_NAME] DELETE [PERSON_NAME] DELETE [PERSON_NAME] [PERSON_NAME…" at bounding box center [756, 467] width 543 height 2298
click at [406, 568] on form "VVD DELETE [PERSON_NAME] DELETE [PERSON_NAME] DELETE [PERSON_NAME] [PERSON_NAME…" at bounding box center [756, 556] width 1512 height 2495
drag, startPoint x: 497, startPoint y: 541, endPoint x: 498, endPoint y: 533, distance: 8.1
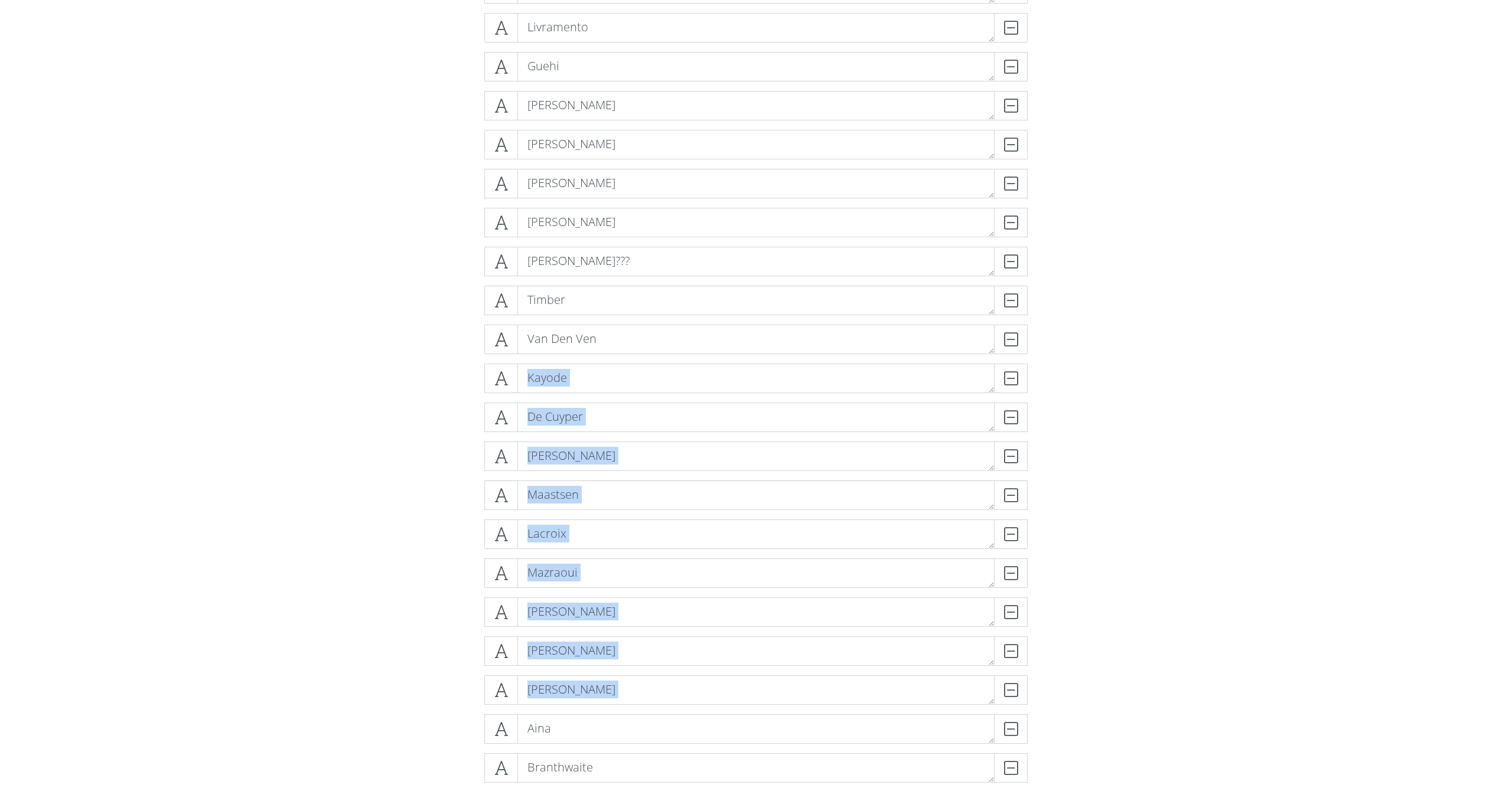
drag, startPoint x: 501, startPoint y: 723, endPoint x: 444, endPoint y: 388, distance: 339.8
click at [444, 388] on div "VVD DELETE [PERSON_NAME] DELETE [PERSON_NAME] DELETE [PERSON_NAME] [PERSON_NAME…" at bounding box center [756, 188] width 673 height 2317
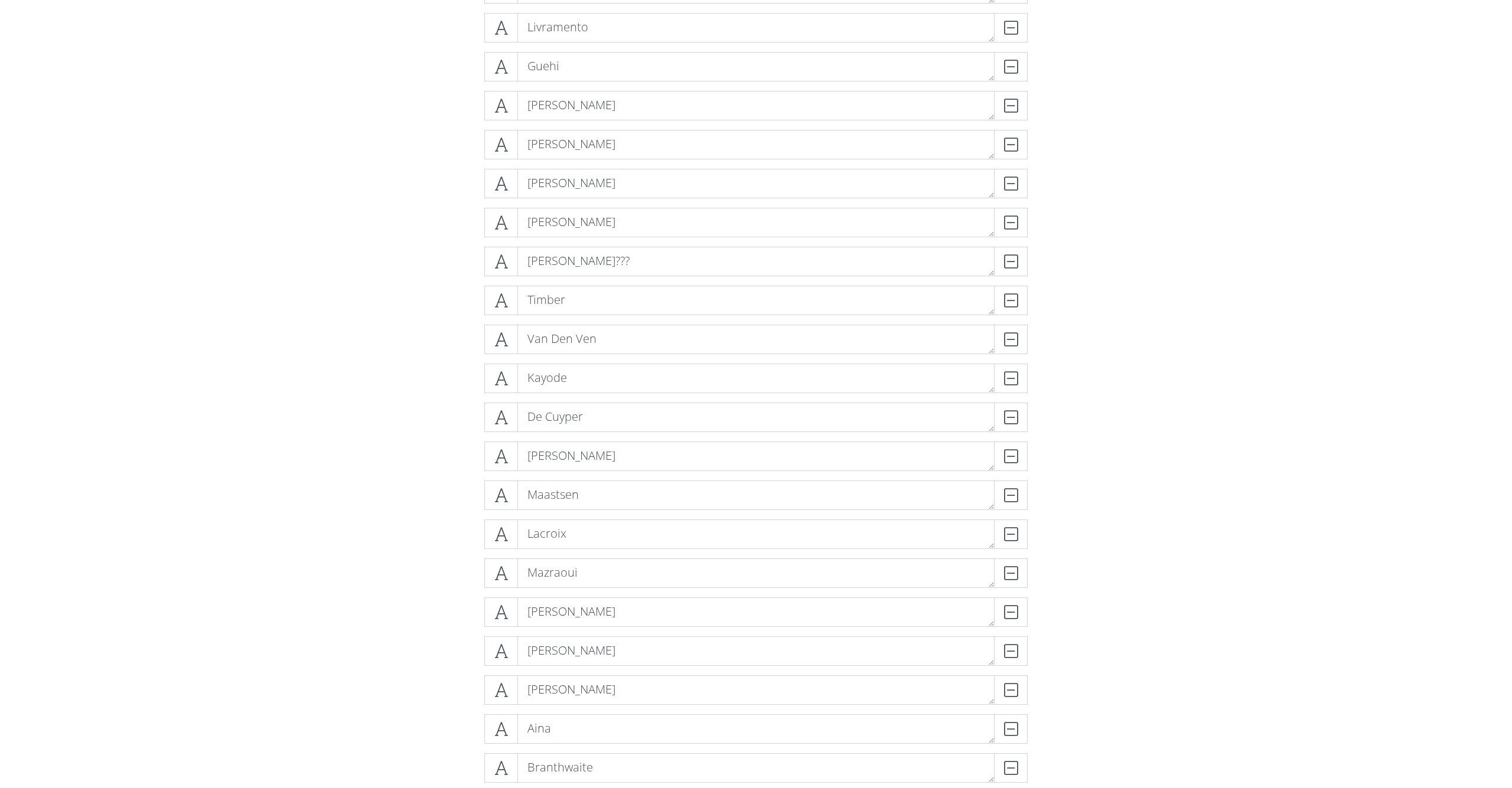
click at [400, 647] on form "VVD DELETE [PERSON_NAME] DELETE [PERSON_NAME] DELETE [PERSON_NAME] [PERSON_NAME…" at bounding box center [756, 277] width 1512 height 2495
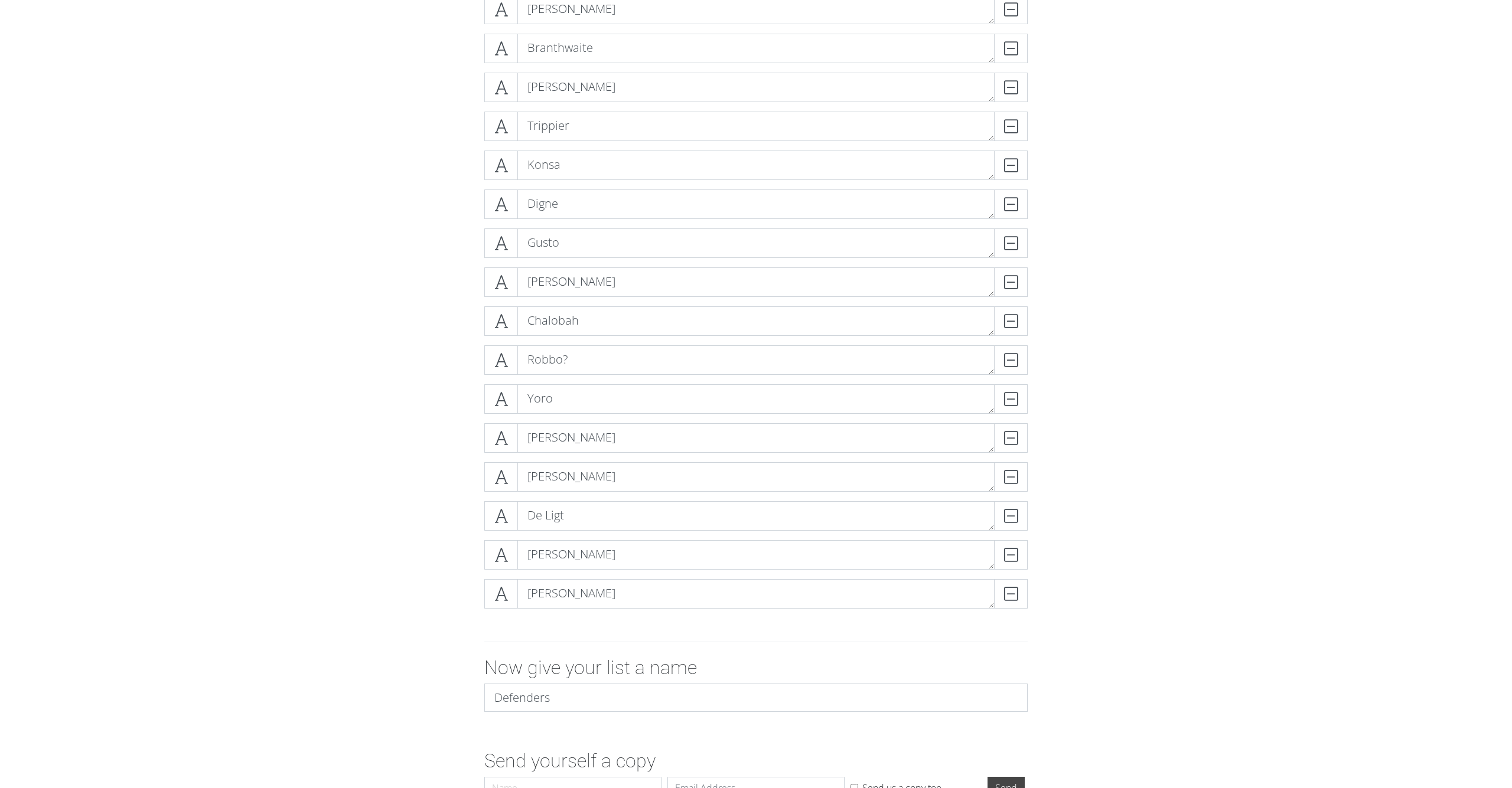
scroll to position [1914, 0]
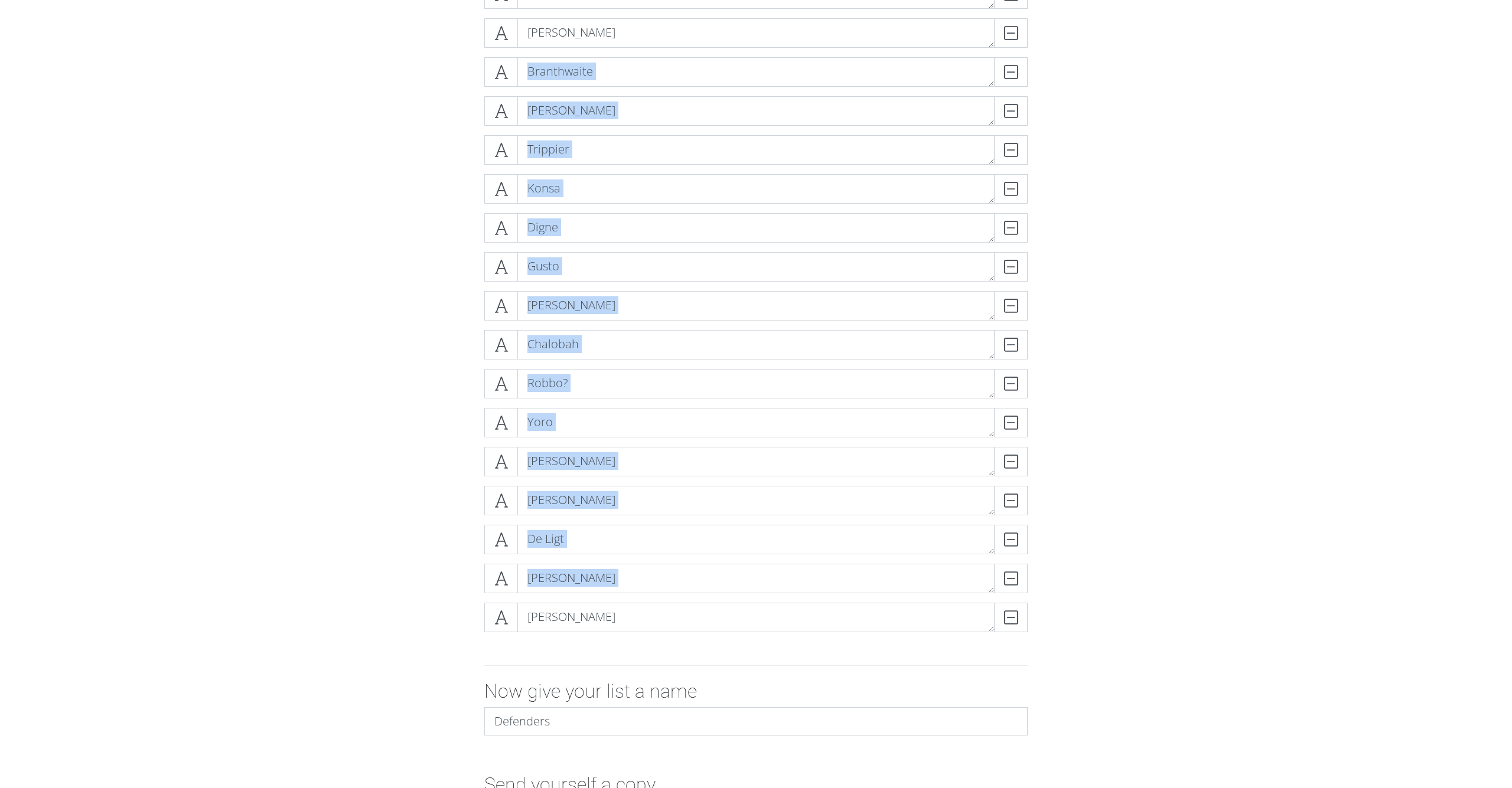
drag, startPoint x: 502, startPoint y: 621, endPoint x: 519, endPoint y: 61, distance: 560.3
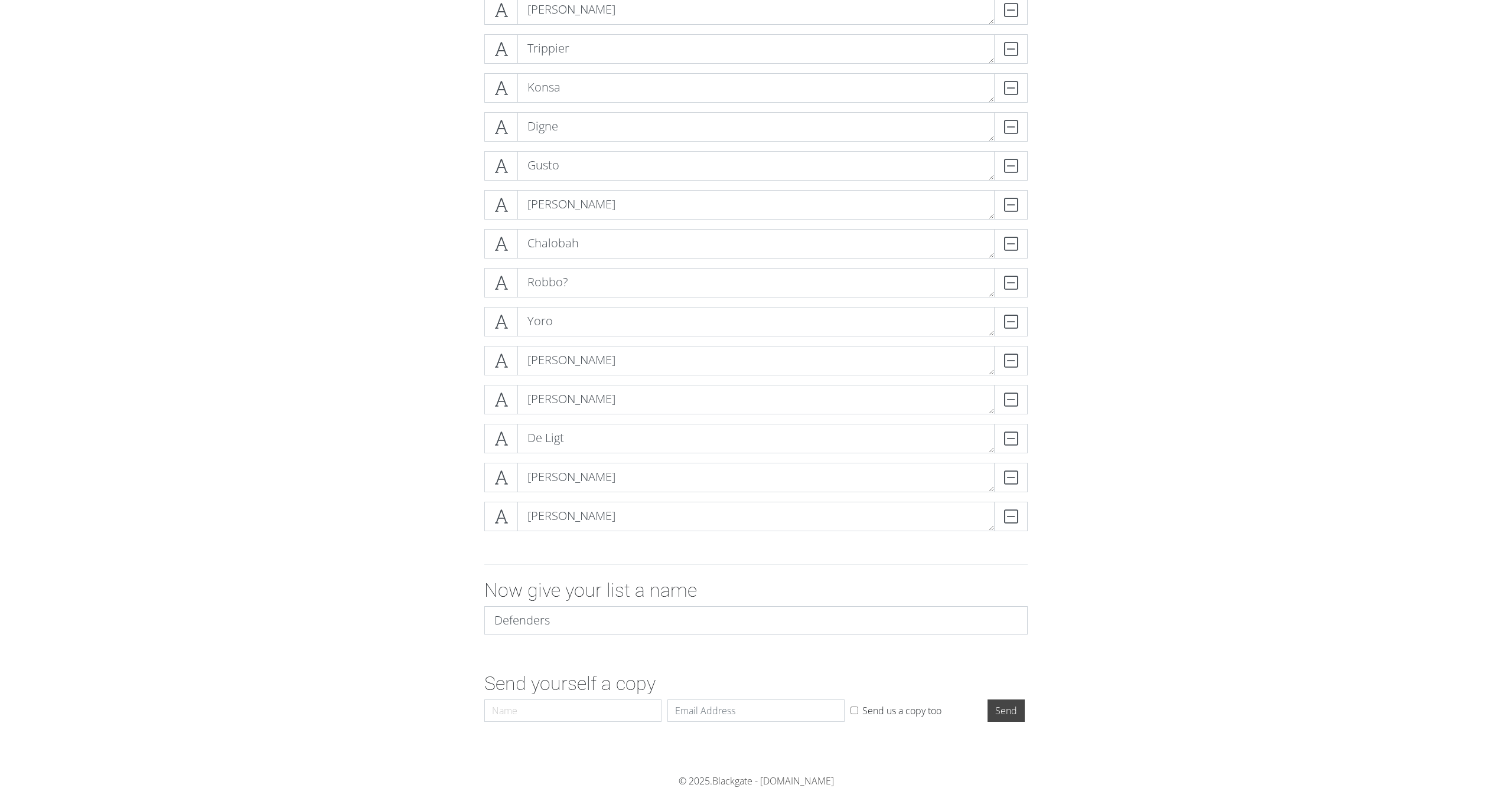
scroll to position [2015, 0]
type input "[PERSON_NAME]"
type input "[PERSON_NAME][EMAIL_ADDRESS][DOMAIN_NAME]"
click at [1004, 705] on input "Send" at bounding box center [1006, 711] width 37 height 23
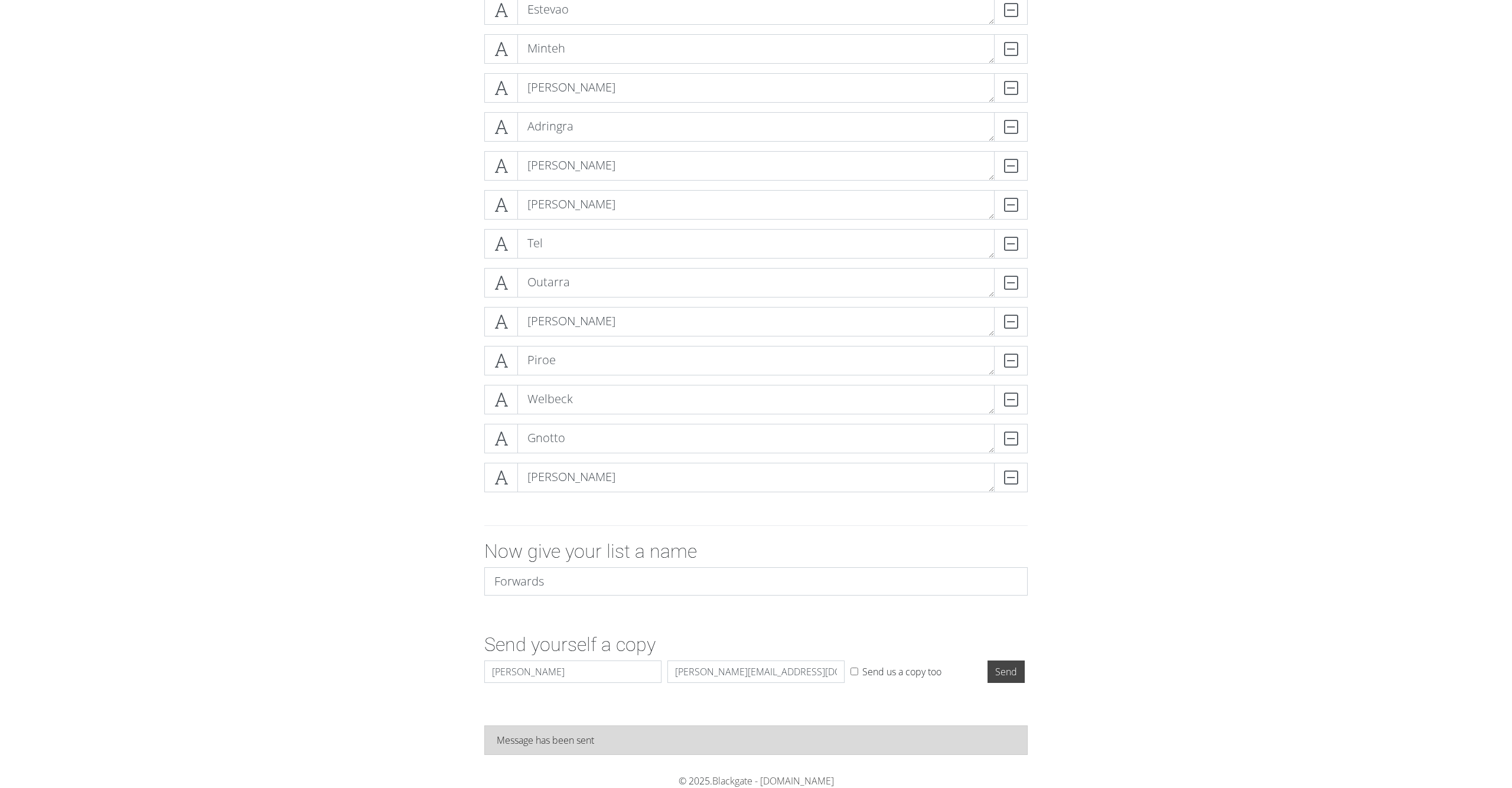
scroll to position [1742, 0]
click at [1017, 675] on input "Send" at bounding box center [1006, 672] width 37 height 23
click at [1015, 670] on input "Send" at bounding box center [1006, 672] width 37 height 23
